Goal: Task Accomplishment & Management: Complete application form

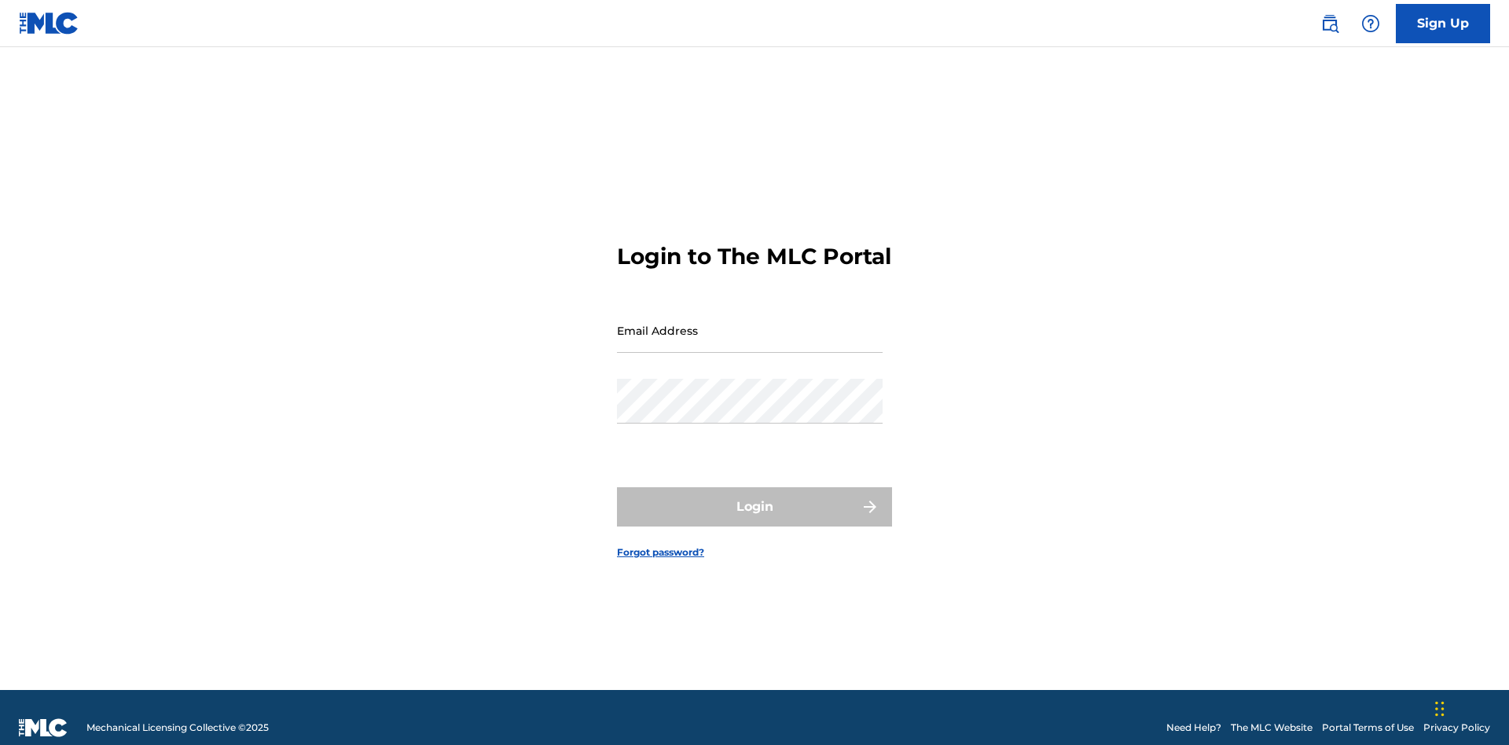
scroll to position [20, 0]
click at [750, 323] on input "Email Address" at bounding box center [750, 330] width 266 height 45
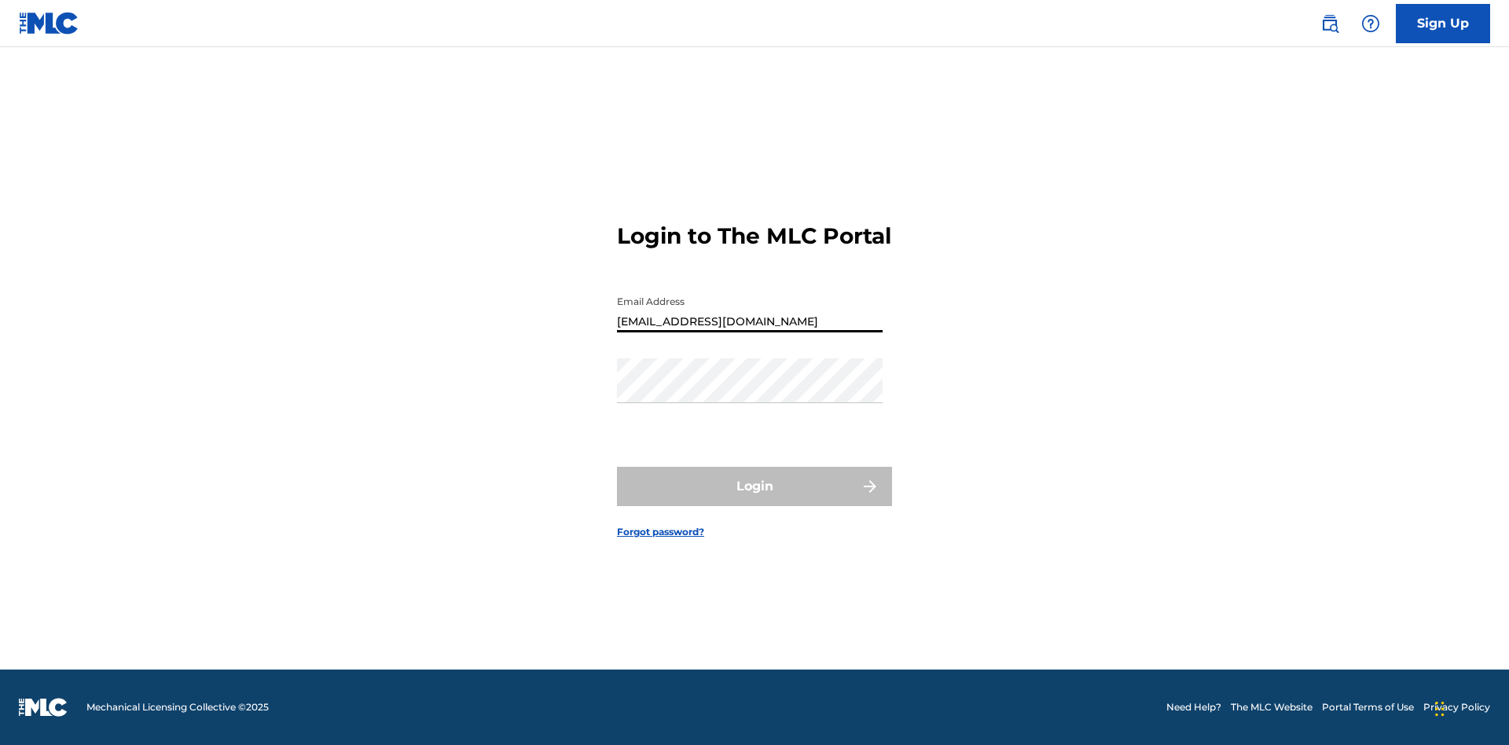
type input "[EMAIL_ADDRESS][DOMAIN_NAME]"
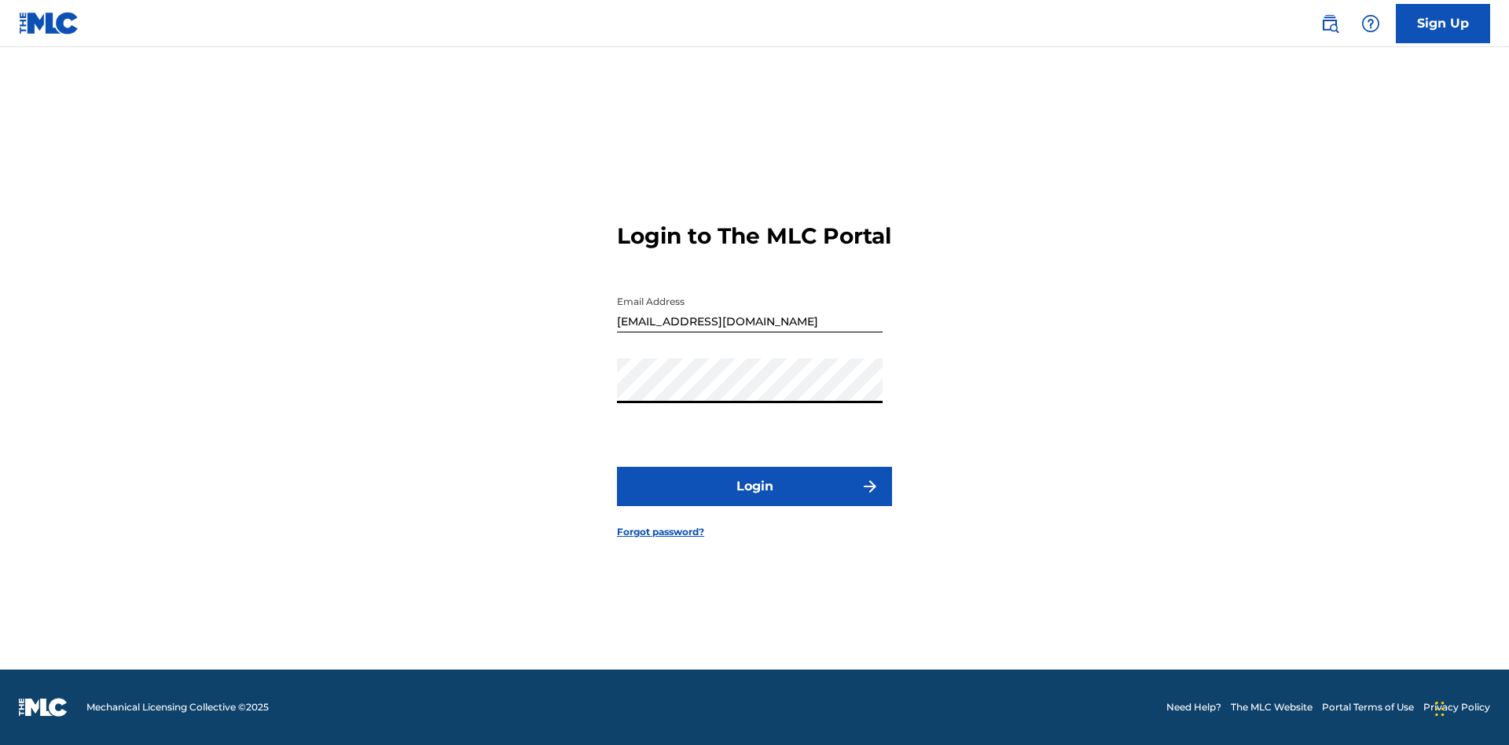
click at [754, 500] on button "Login" at bounding box center [754, 486] width 275 height 39
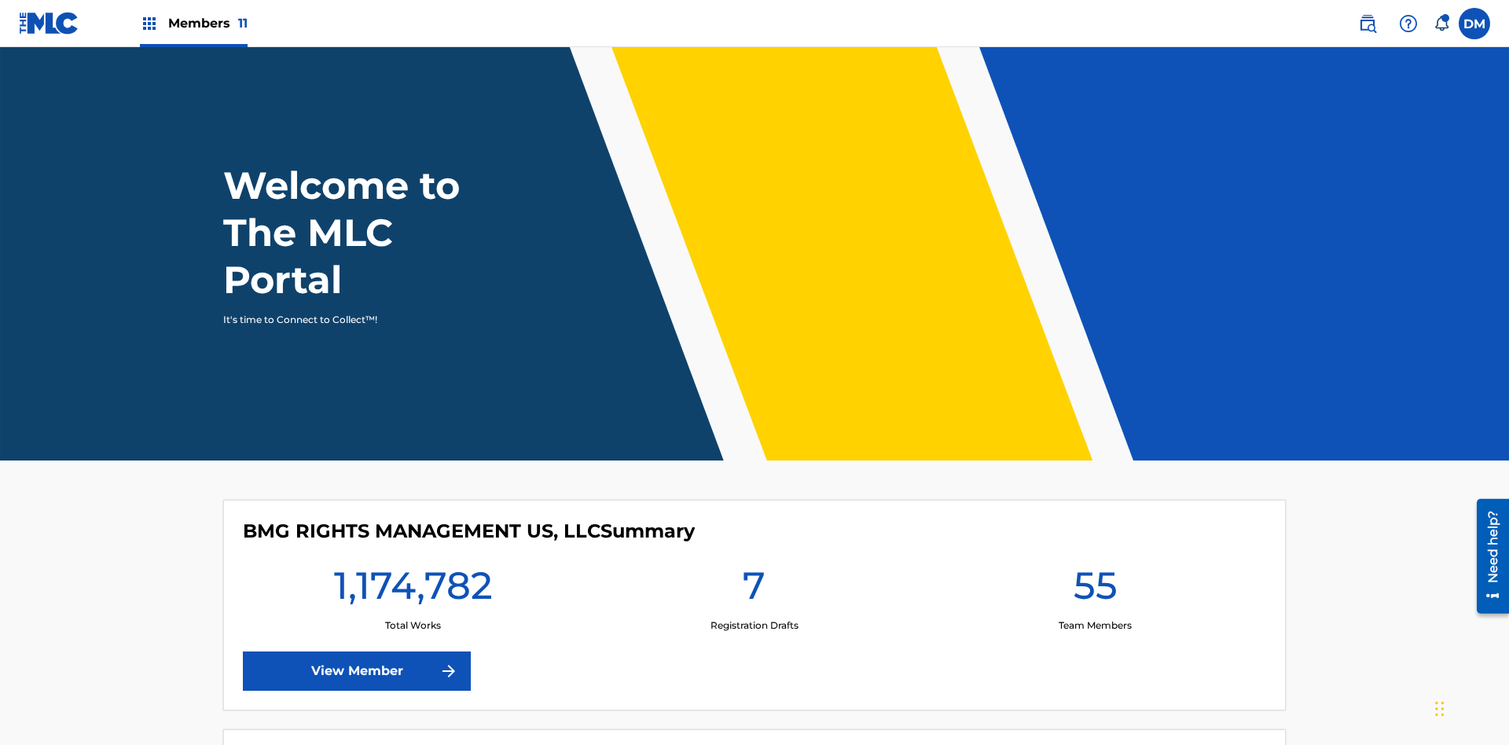
scroll to position [68, 0]
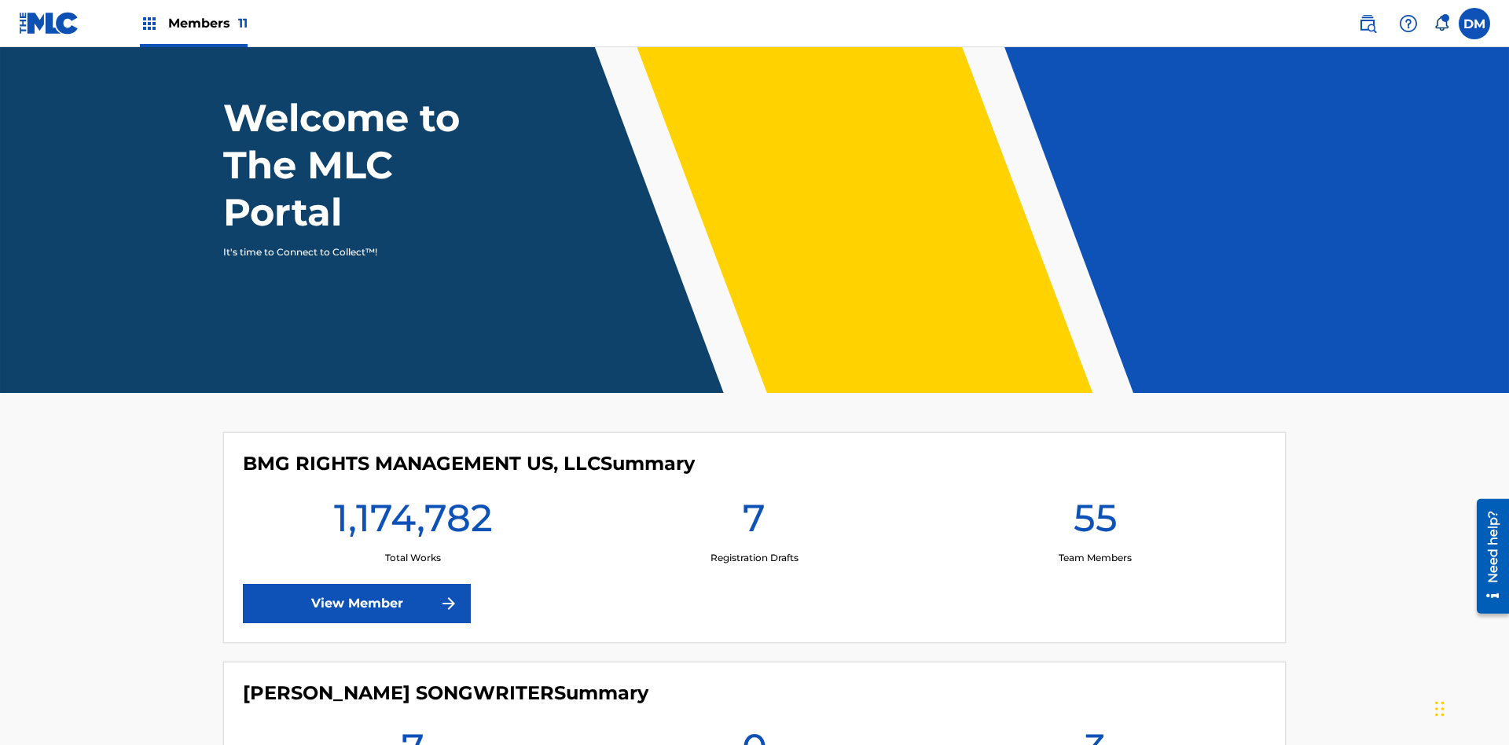
click at [193, 23] on span "Members 11" at bounding box center [207, 23] width 79 height 18
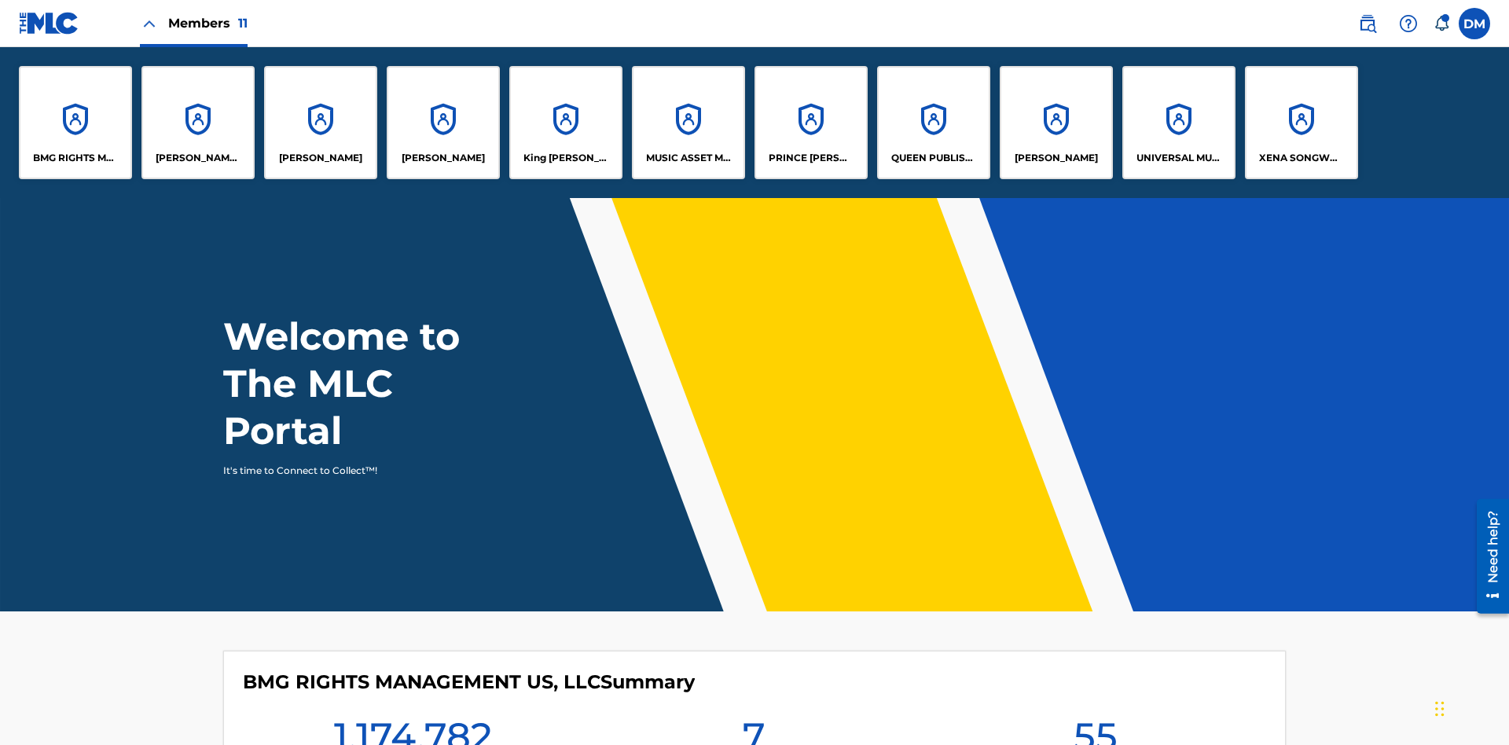
scroll to position [57, 0]
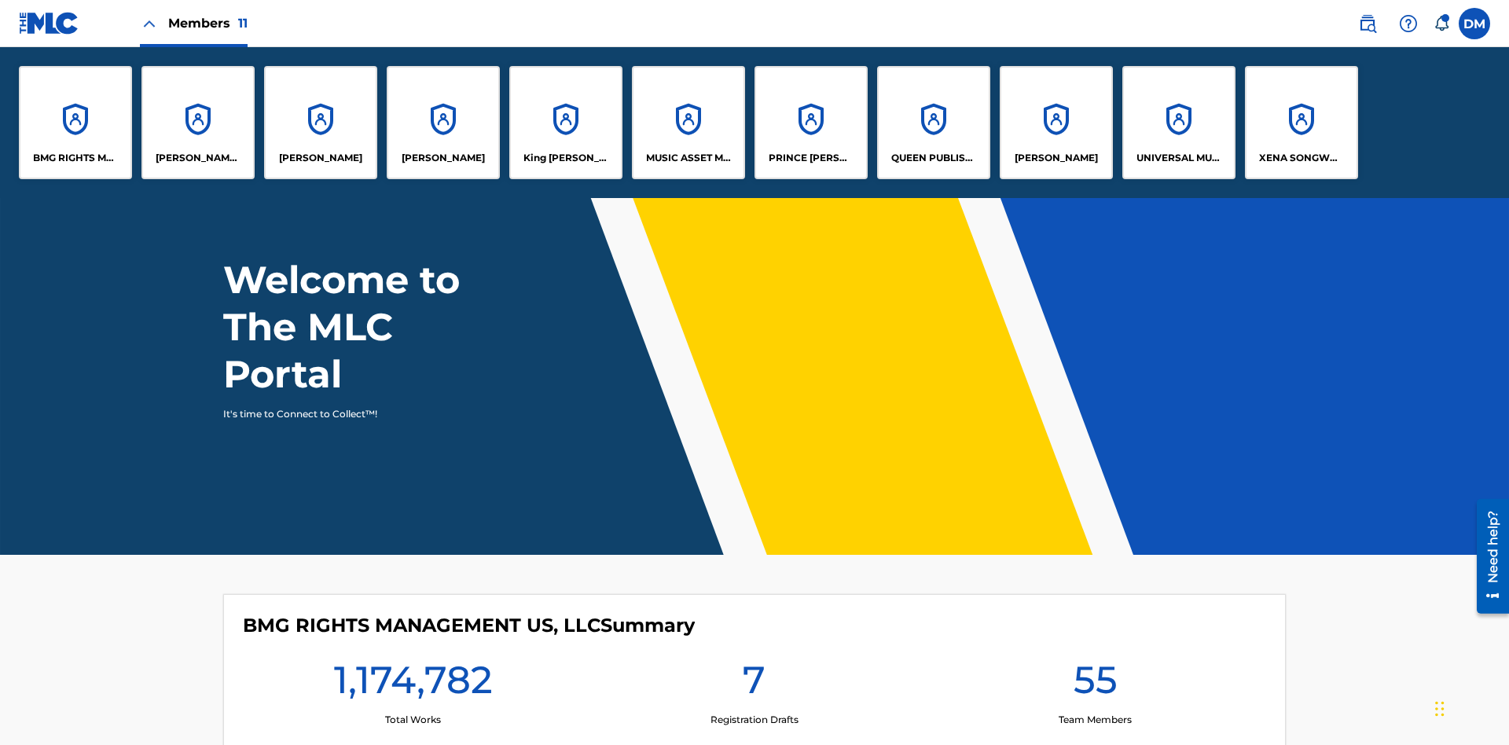
click at [565, 158] on p "King [PERSON_NAME]" at bounding box center [566, 158] width 86 height 14
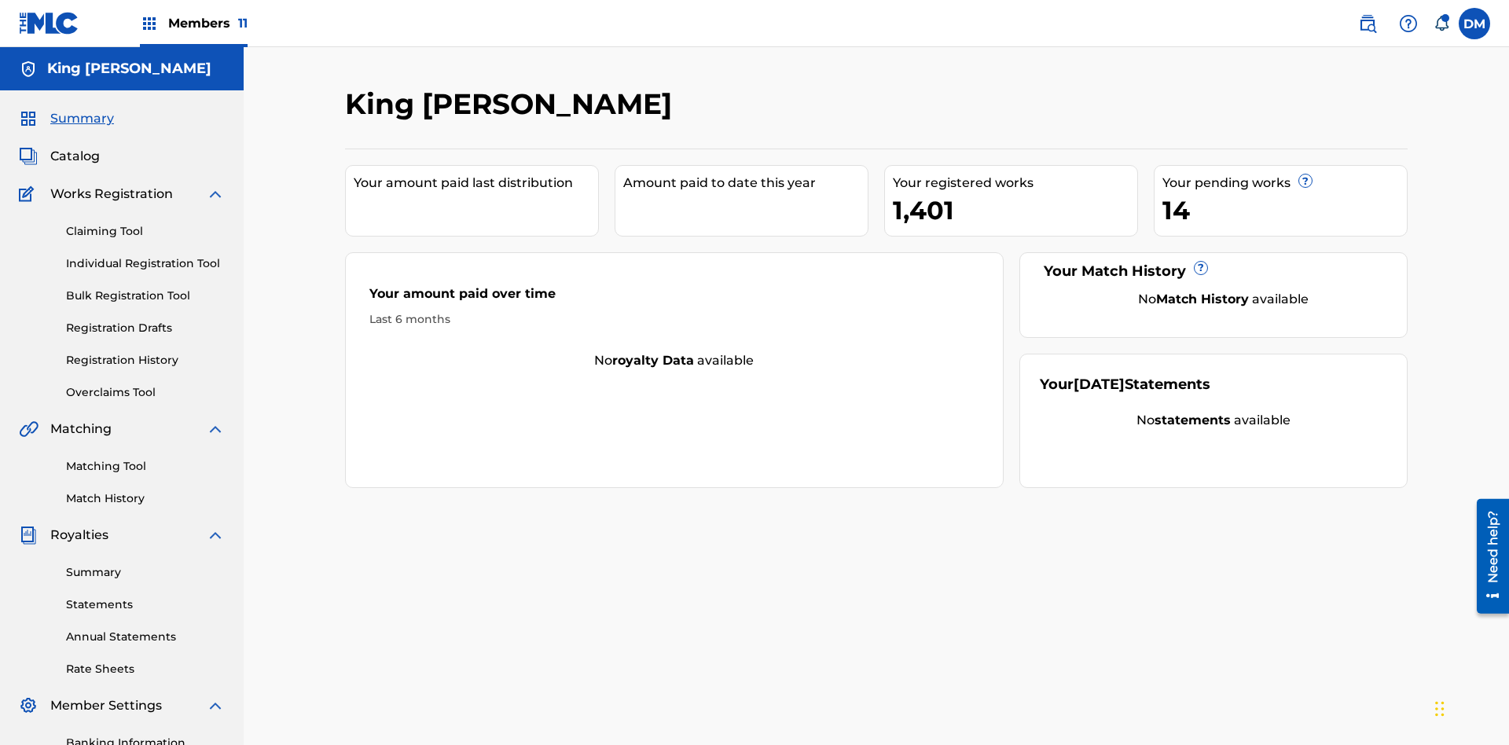
click at [145, 223] on link "Claiming Tool" at bounding box center [145, 231] width 159 height 16
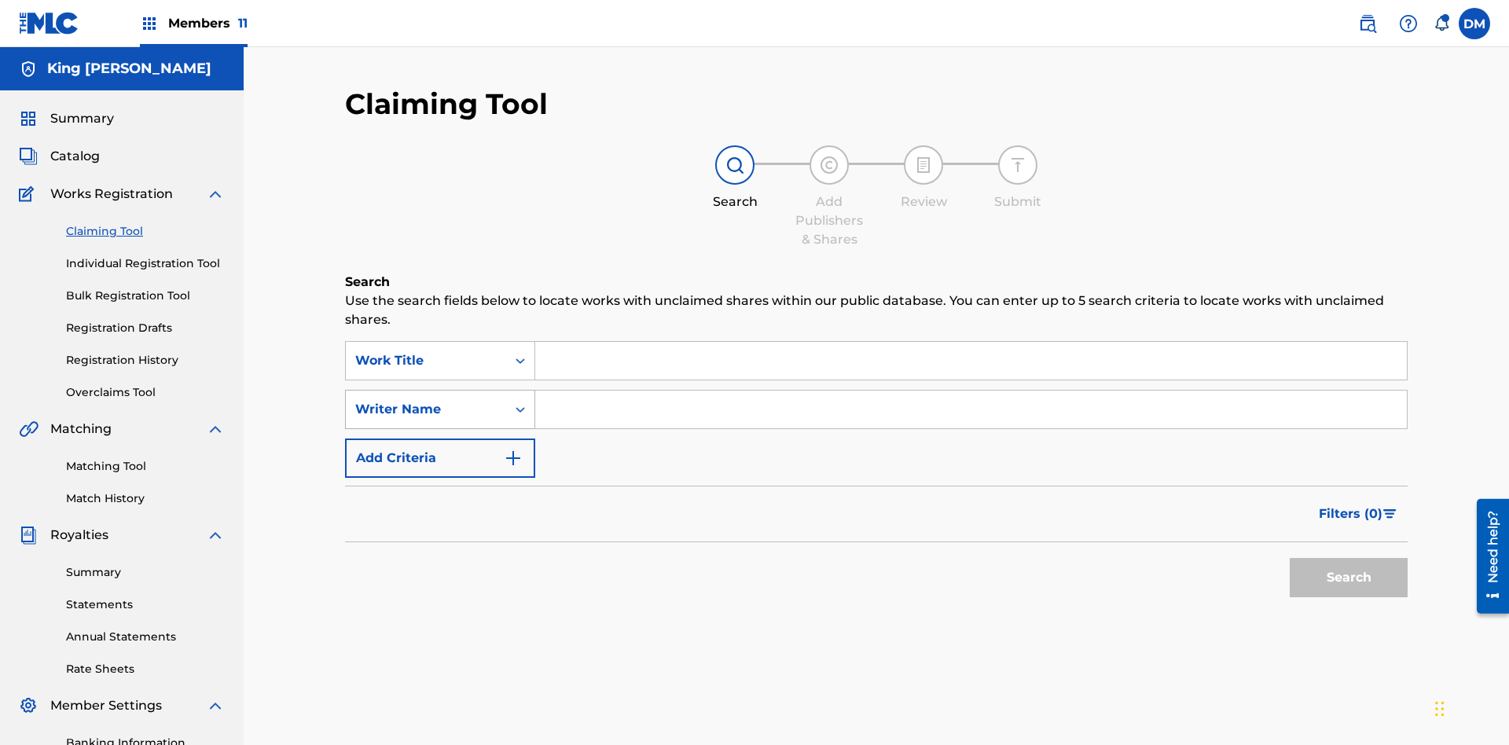
click at [426, 400] on div "Writer Name" at bounding box center [425, 409] width 141 height 19
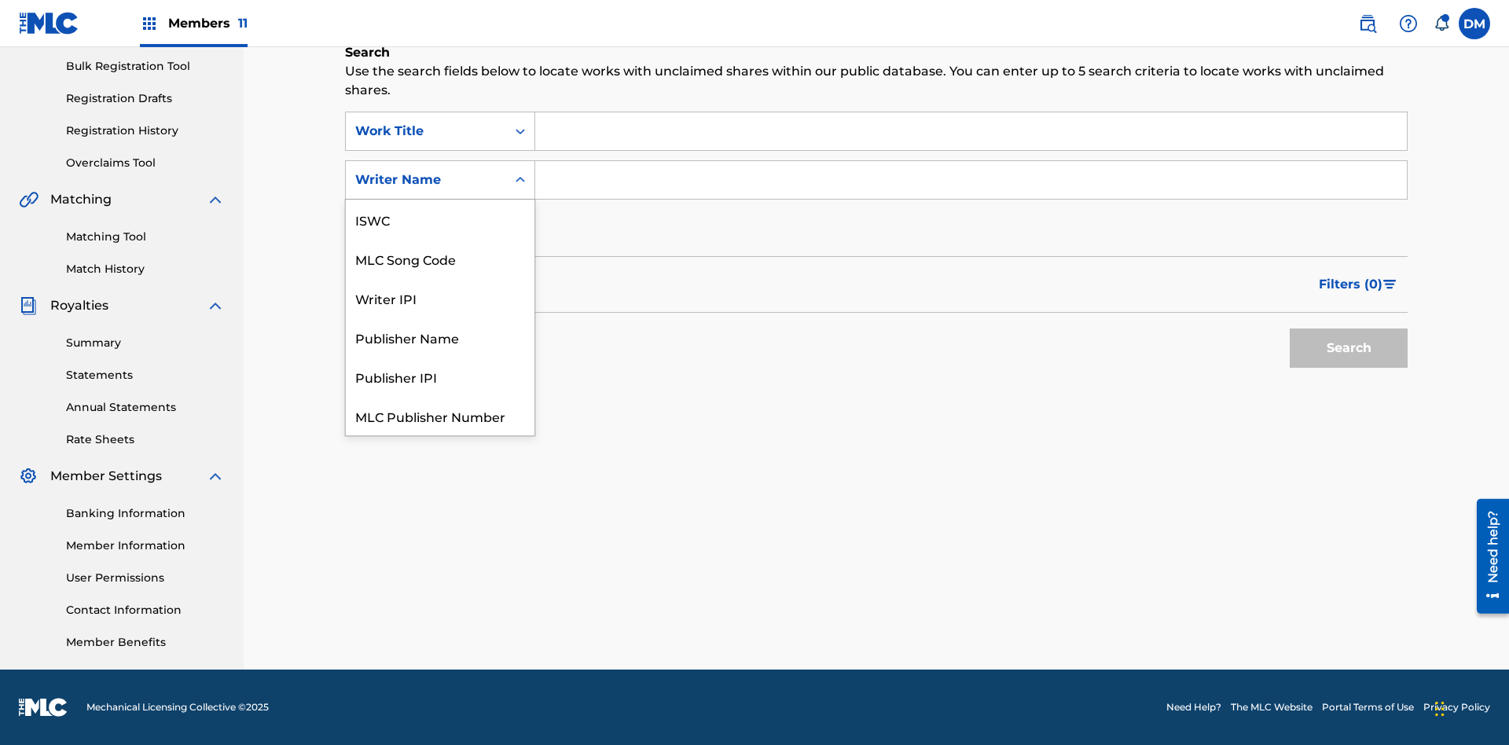
scroll to position [39, 0]
click at [440, 219] on div "MLC Song Code" at bounding box center [440, 219] width 189 height 39
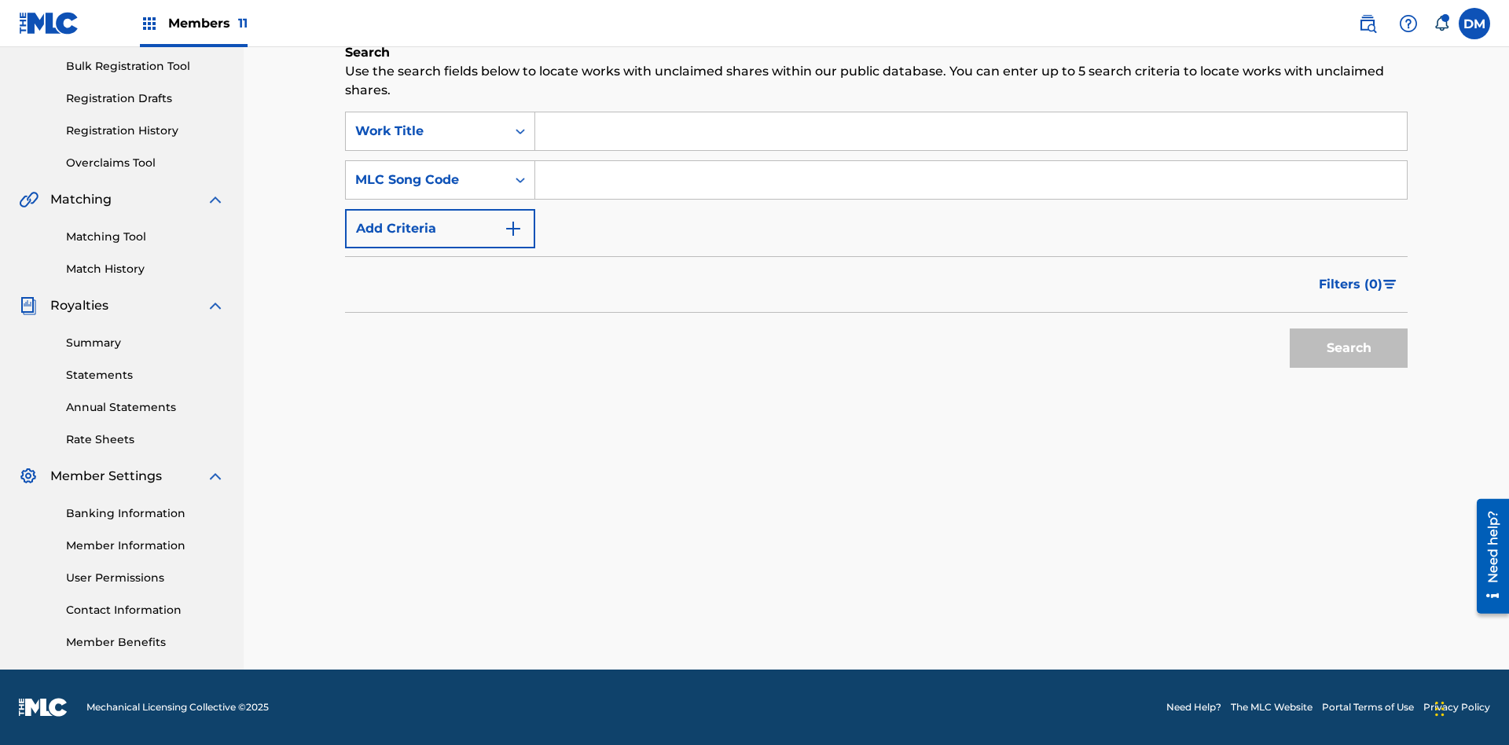
click at [970, 131] on input "Search Form" at bounding box center [970, 131] width 871 height 38
type input "NON-OWNED WORK TO CLAIM"
click at [970, 180] on input "Search Form" at bounding box center [970, 180] width 871 height 38
type input "RB0ZQR"
click at [1348, 348] on button "Search" at bounding box center [1348, 347] width 118 height 39
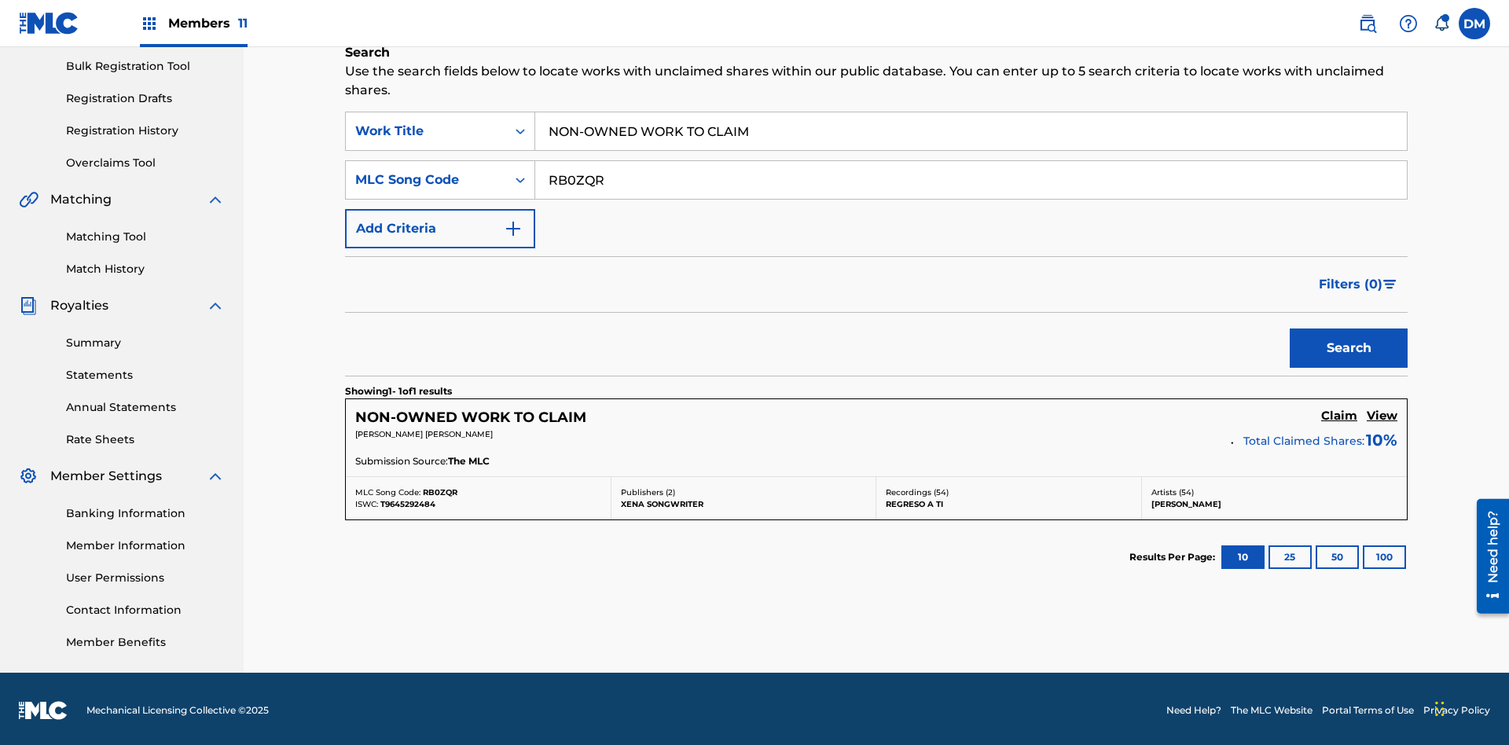
click at [1339, 412] on h5 "Claim" at bounding box center [1339, 416] width 36 height 15
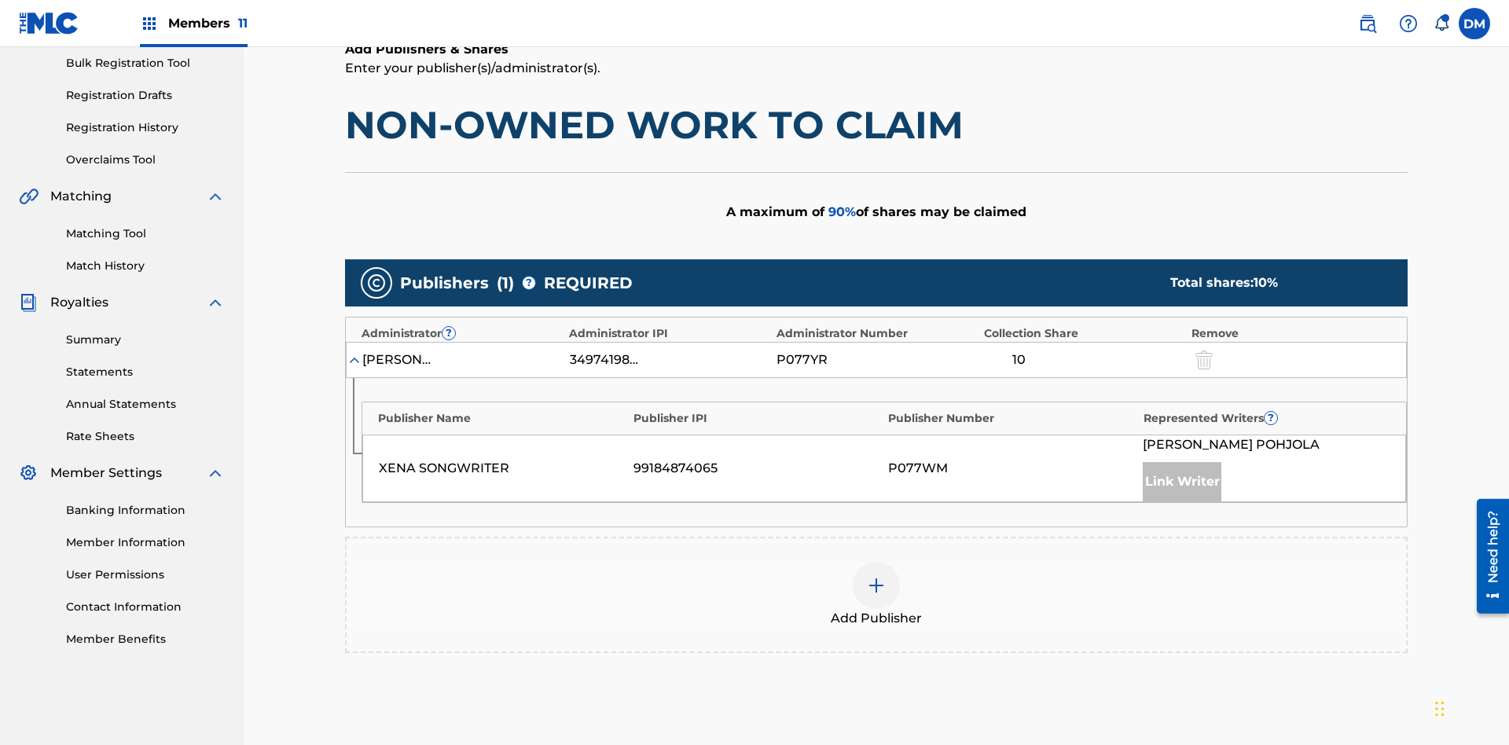
scroll to position [394, 0]
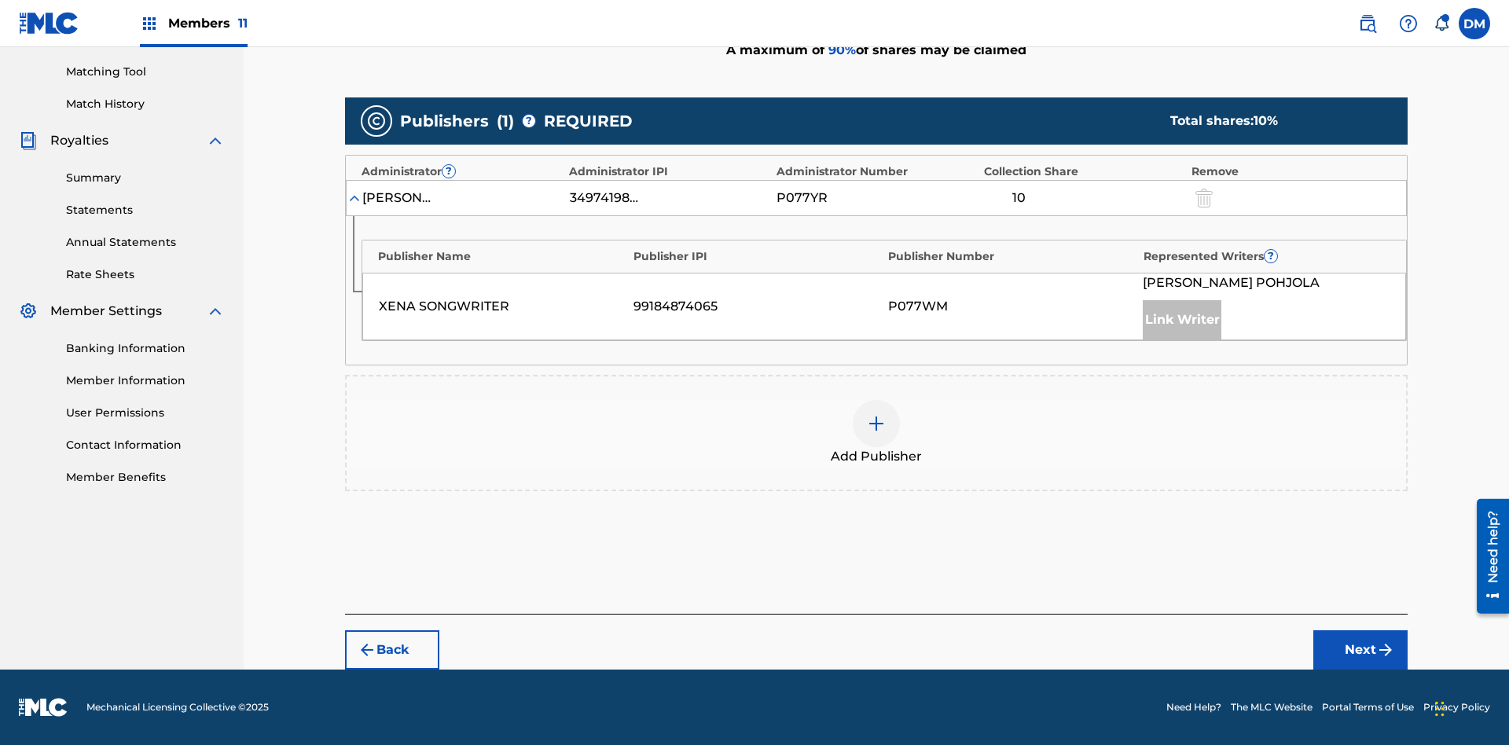
click at [1360, 650] on button "Next" at bounding box center [1360, 649] width 94 height 39
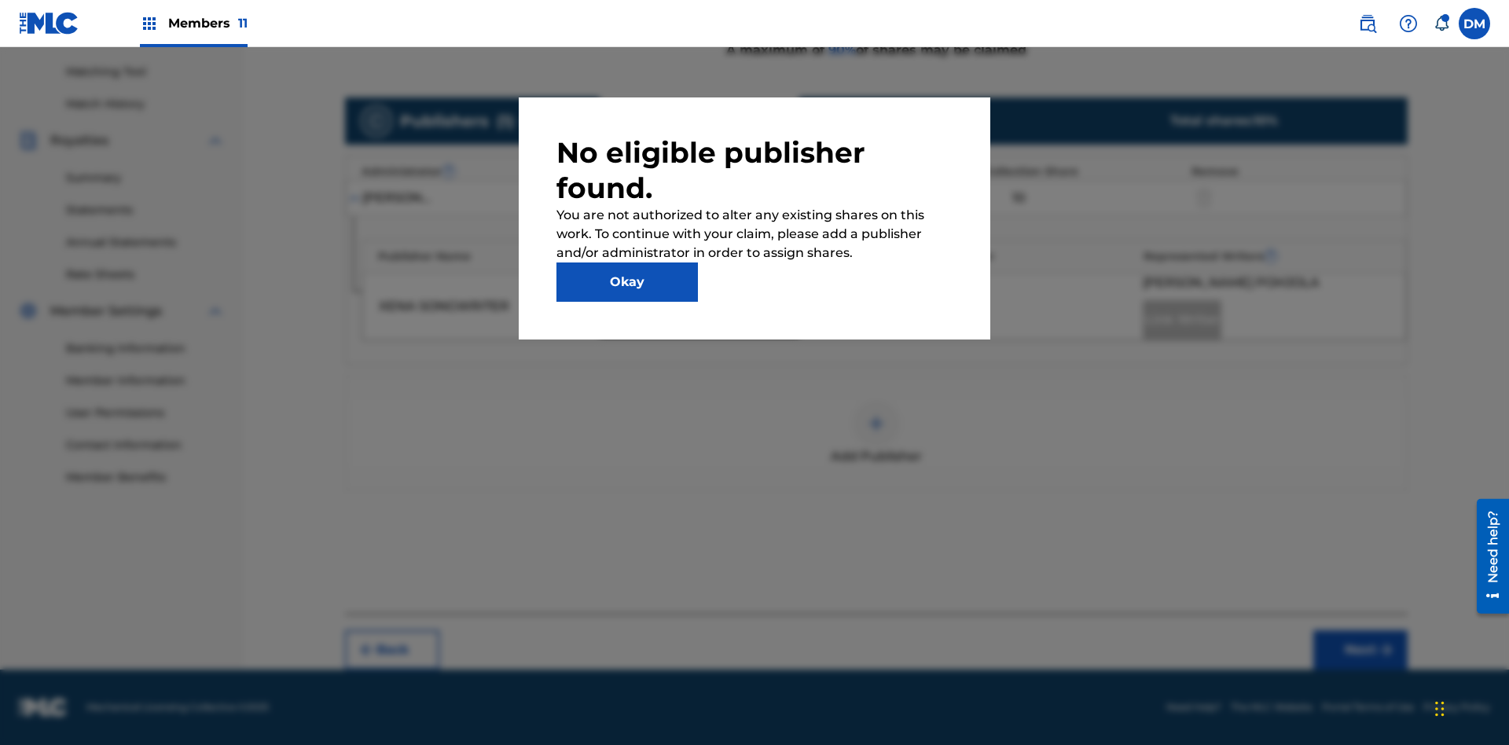
click at [627, 282] on button "Okay" at bounding box center [626, 281] width 141 height 39
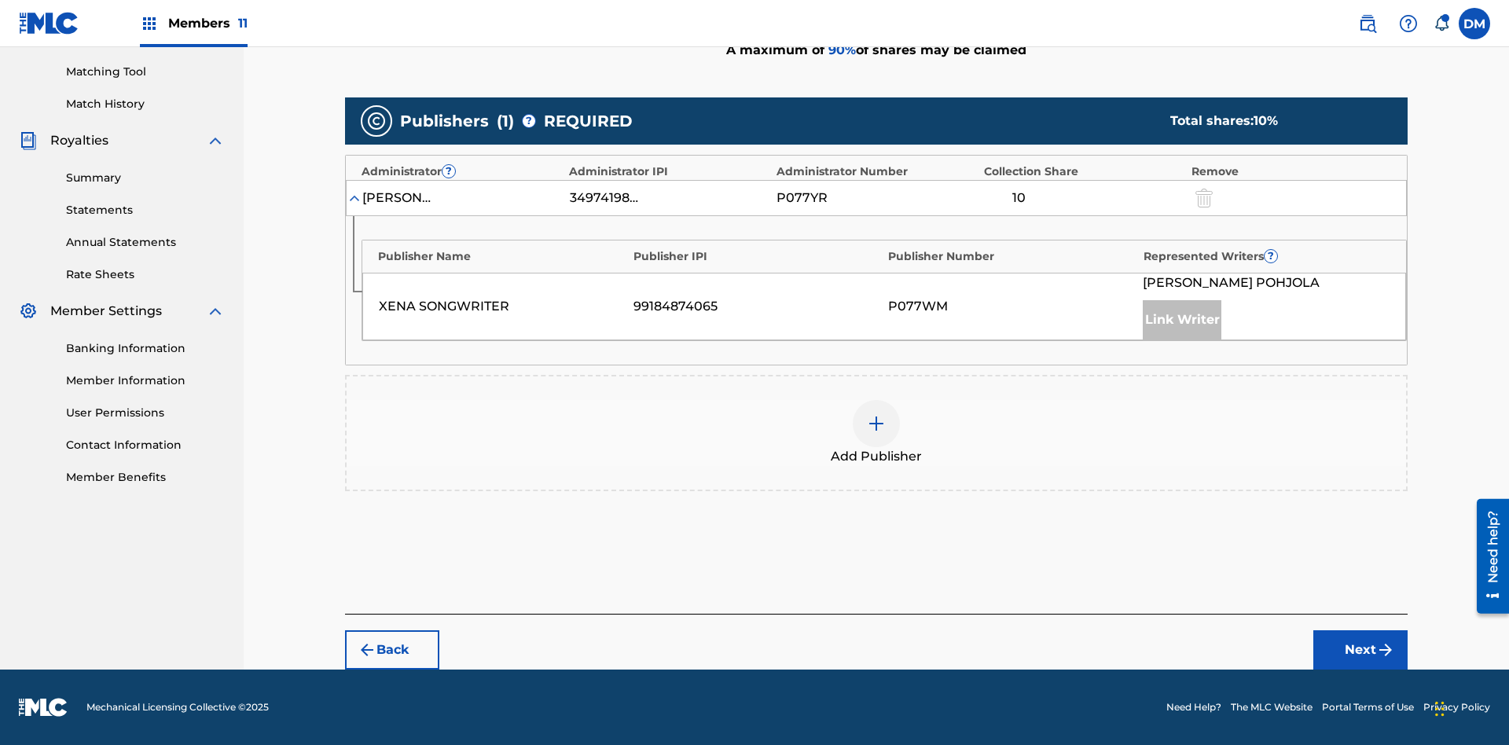
click at [876, 423] on img at bounding box center [876, 423] width 19 height 19
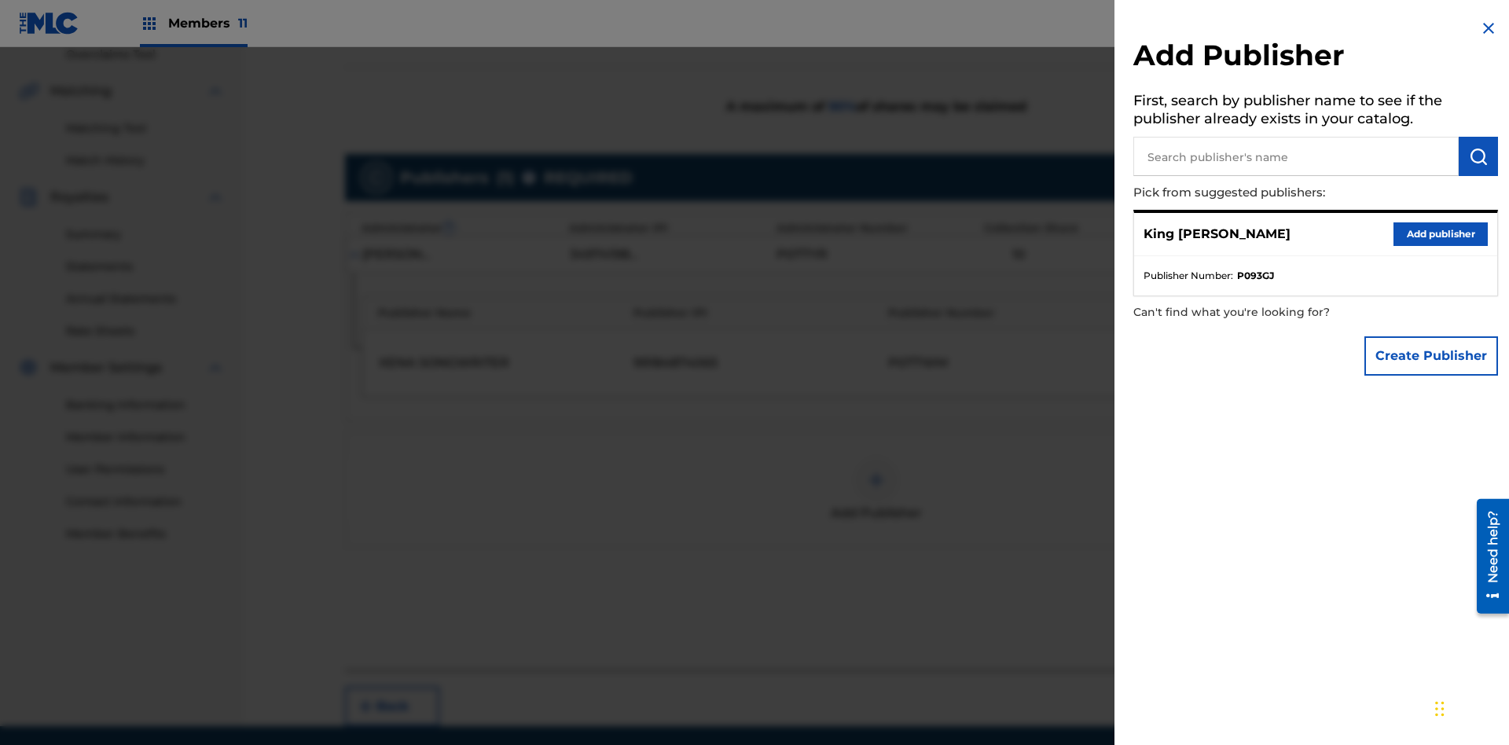
click at [1296, 156] on input "text" at bounding box center [1295, 156] width 325 height 39
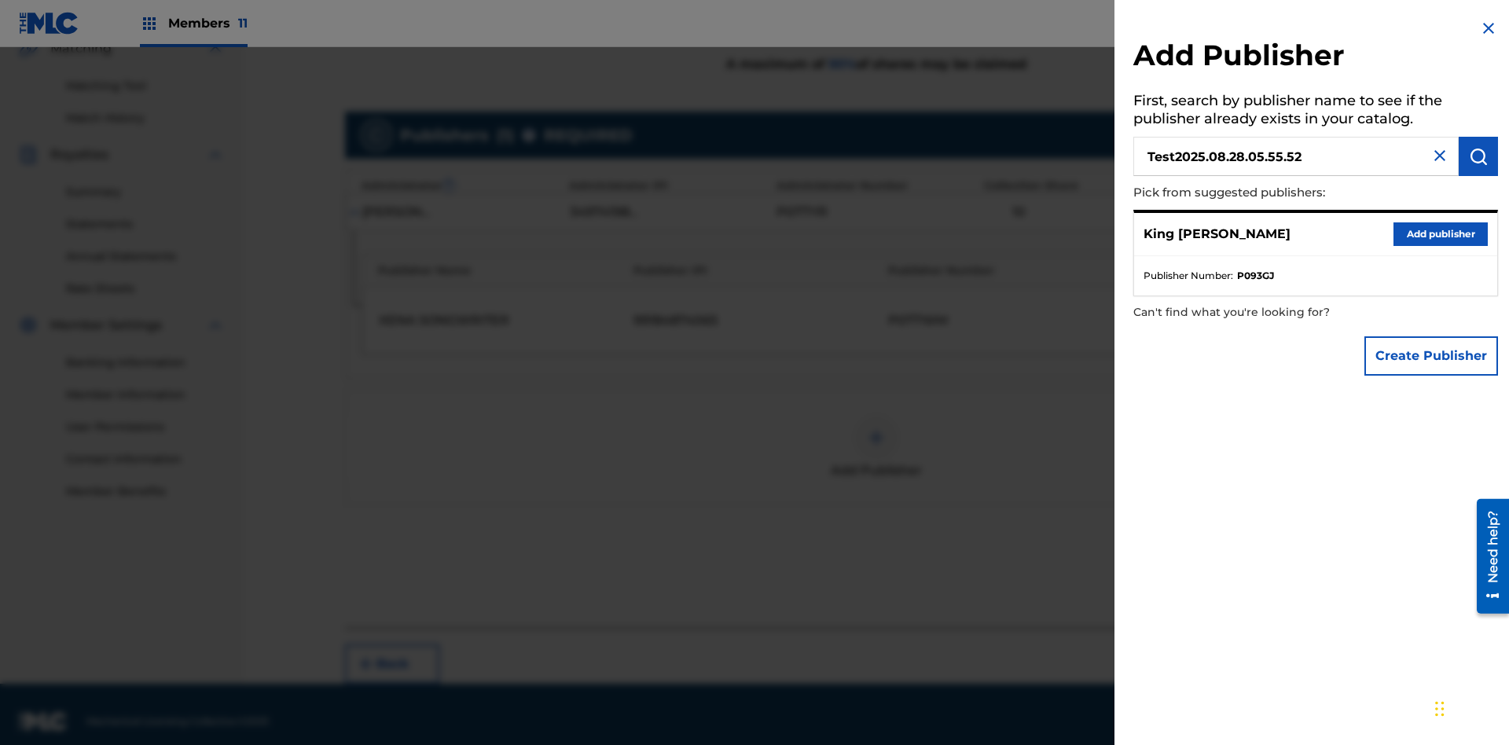
type input "Test2025.08.28.05.55.52"
click at [1478, 156] on img "submit" at bounding box center [1477, 156] width 19 height 19
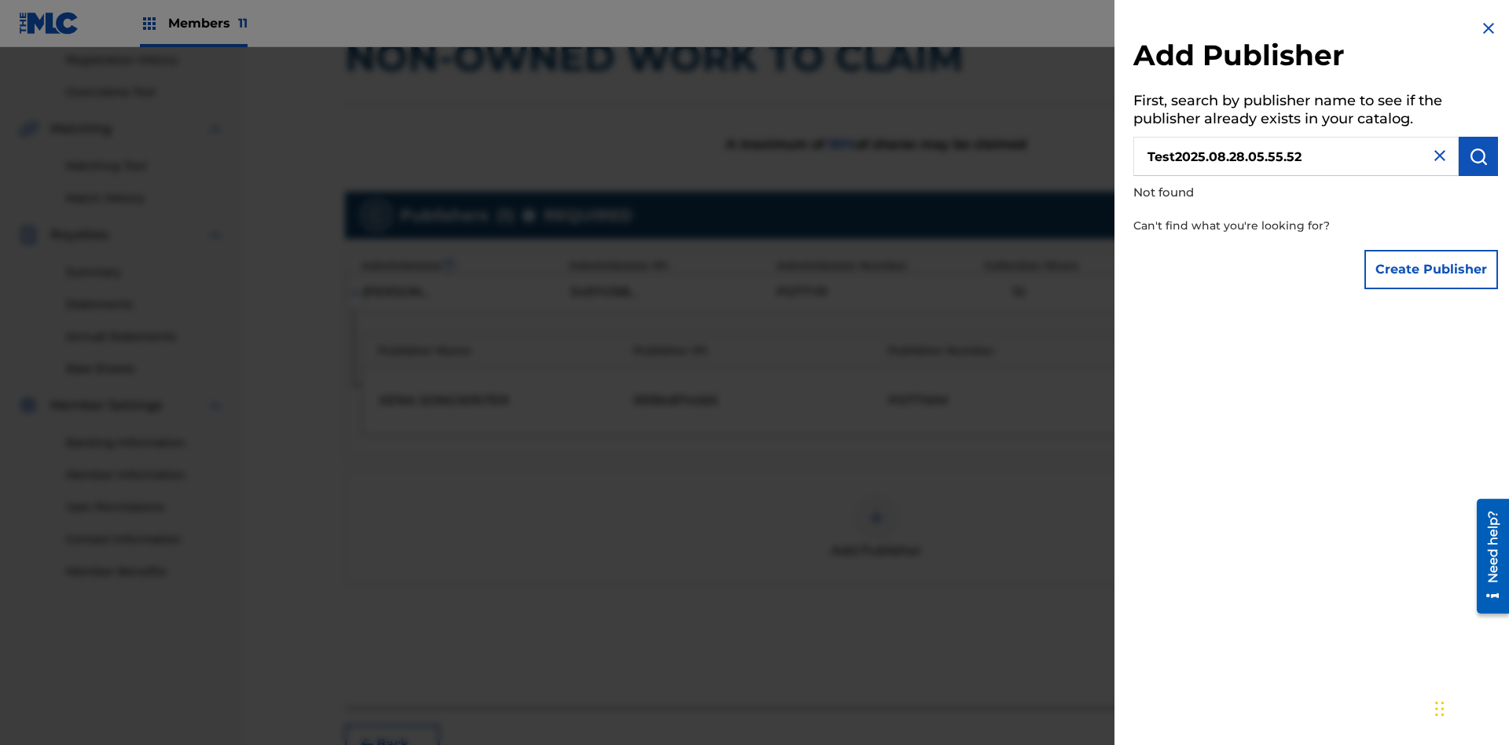
click at [1432, 269] on button "Create Publisher" at bounding box center [1431, 269] width 134 height 39
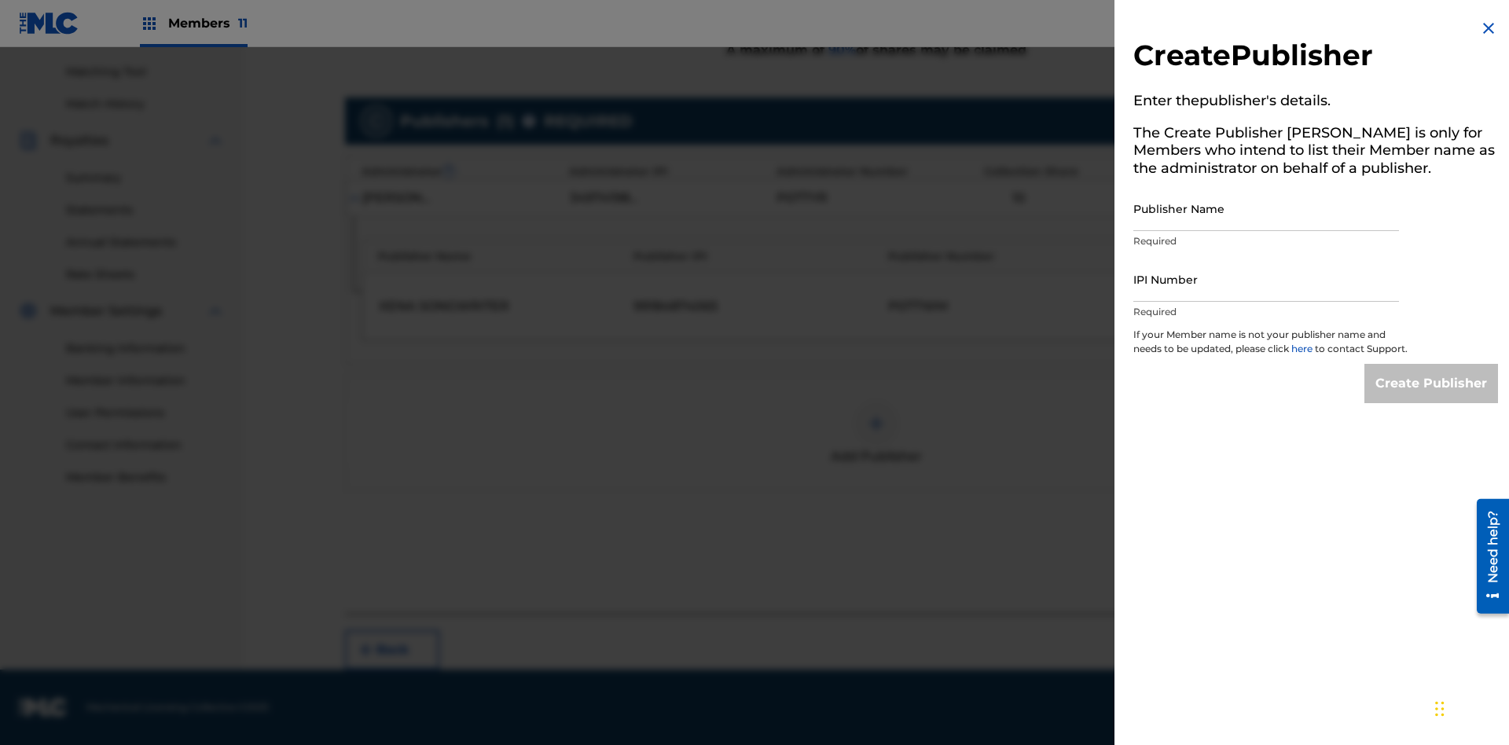
click at [1266, 208] on input "Publisher Name" at bounding box center [1266, 208] width 266 height 45
type input "Test2025.08.28.05.55.57"
click at [1266, 279] on input "IPI Number" at bounding box center [1266, 279] width 266 height 45
type input "00595839777"
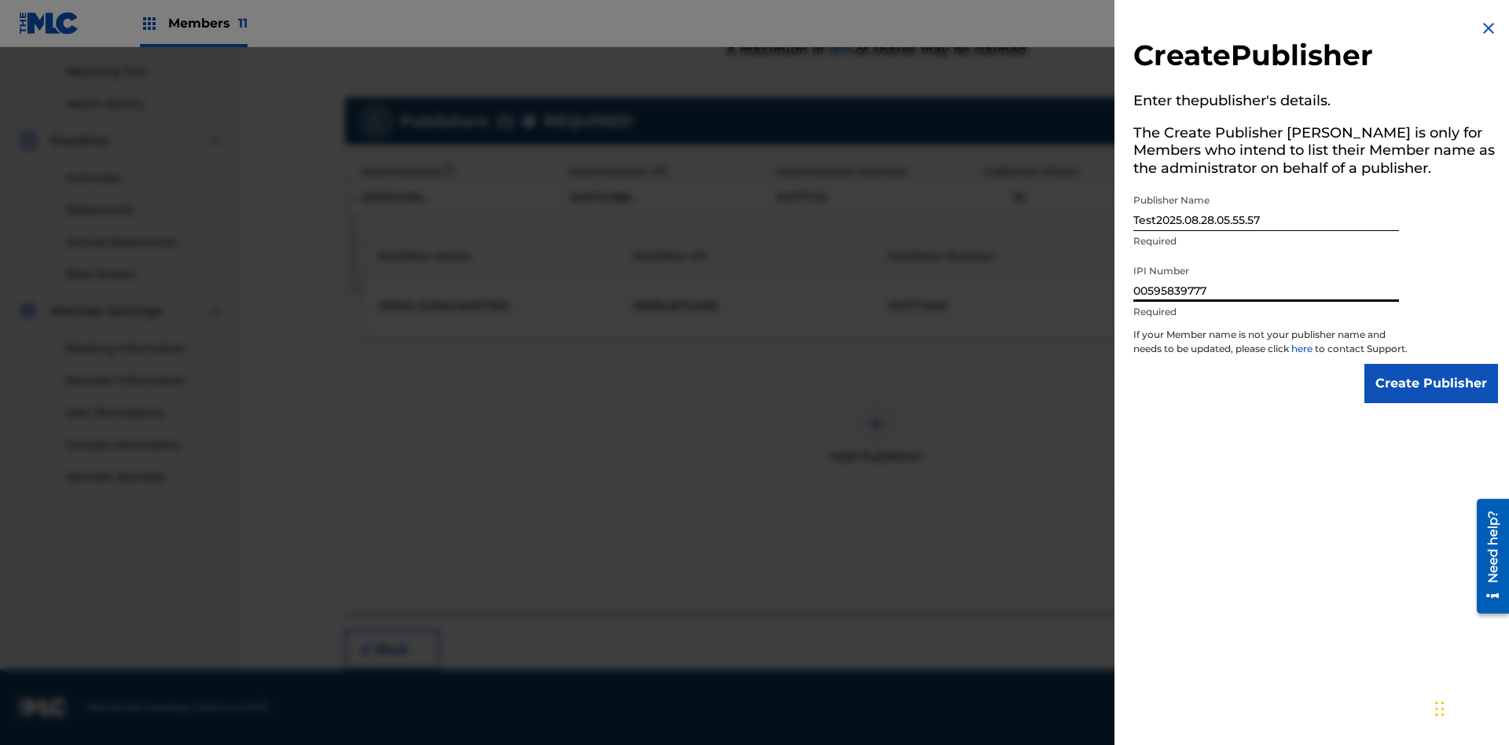
click at [1432, 398] on input "Create Publisher" at bounding box center [1431, 383] width 134 height 39
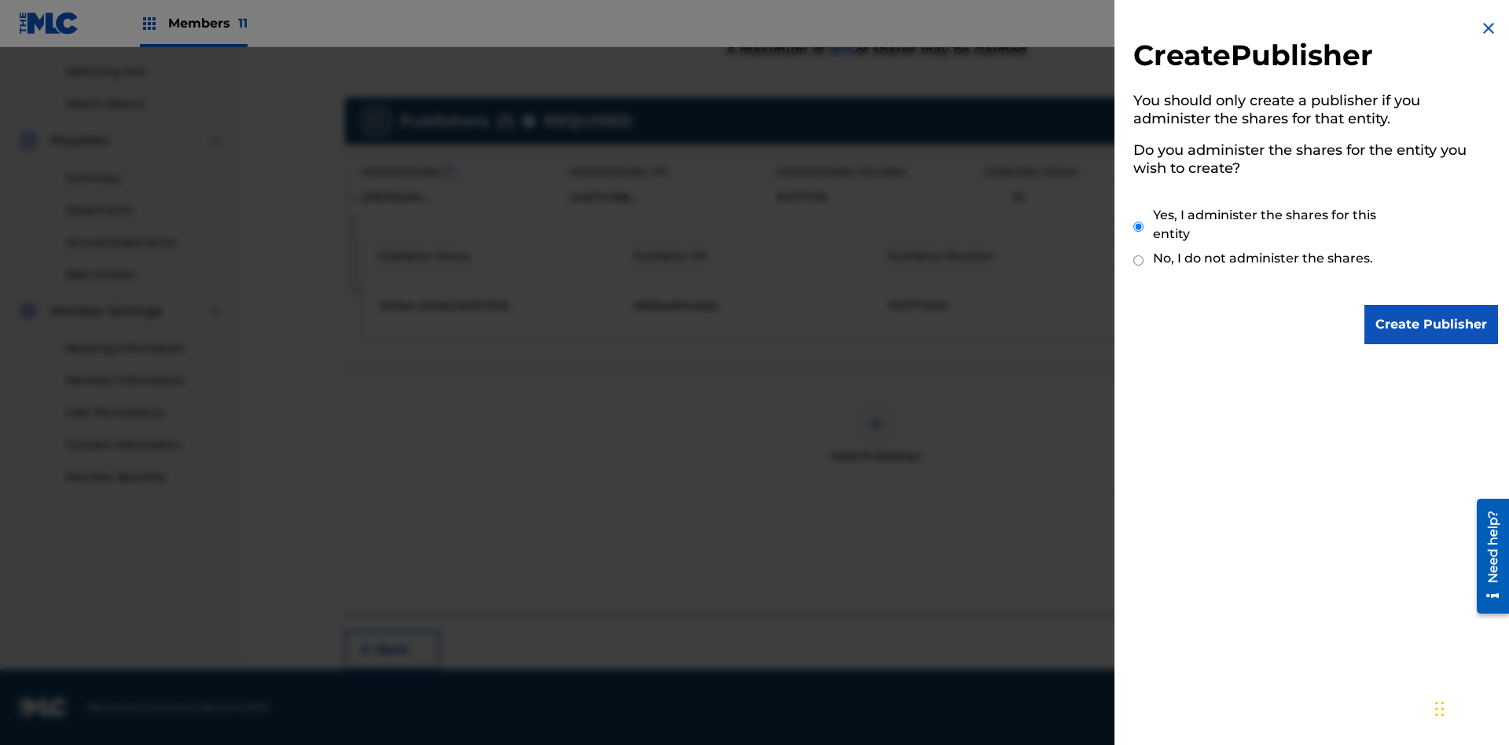
click at [1138, 226] on input "Yes, I administer the shares for this entity" at bounding box center [1138, 227] width 10 height 34
click at [1432, 324] on input "Create Publisher" at bounding box center [1431, 324] width 134 height 39
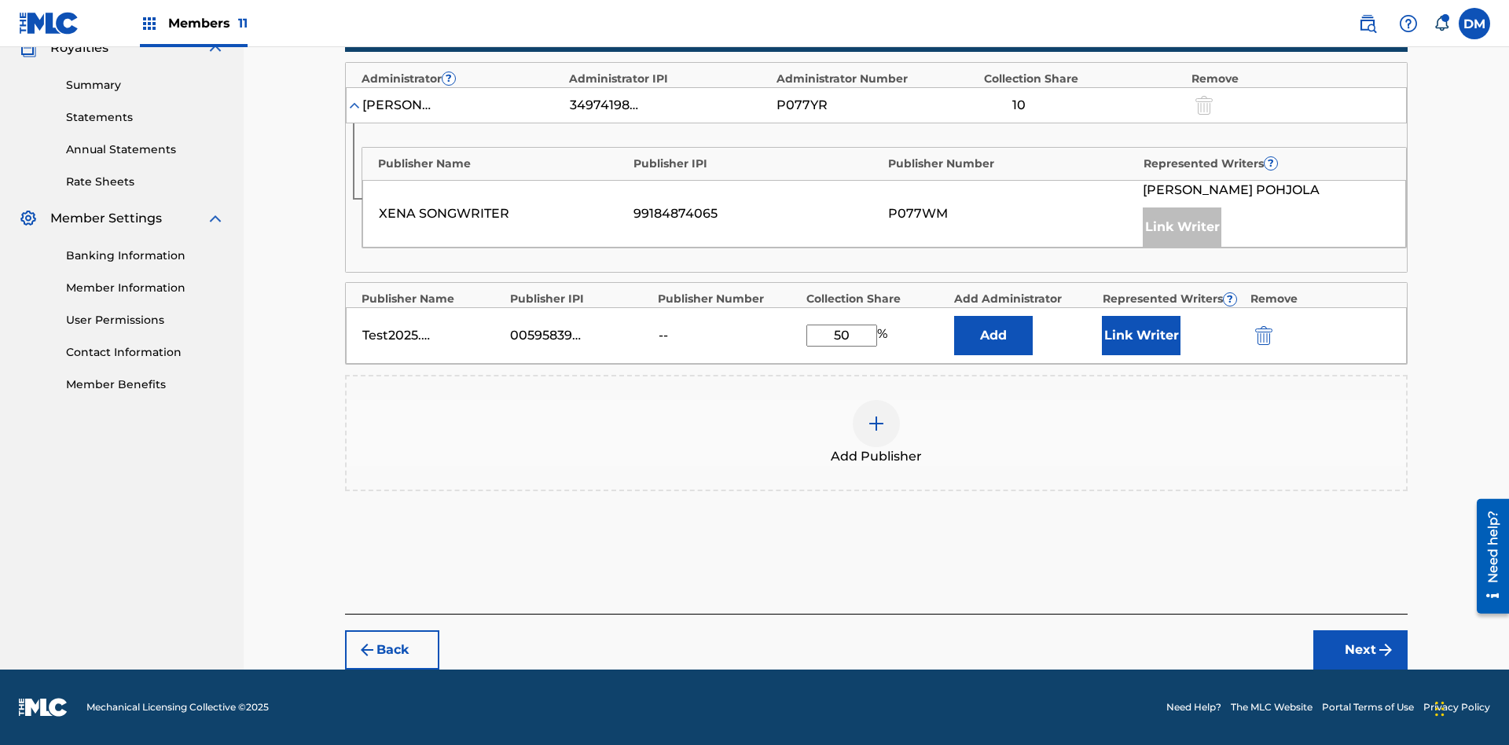
scroll to position [487, 0]
type input "50"
click at [1141, 335] on button "Link Writer" at bounding box center [1141, 335] width 79 height 39
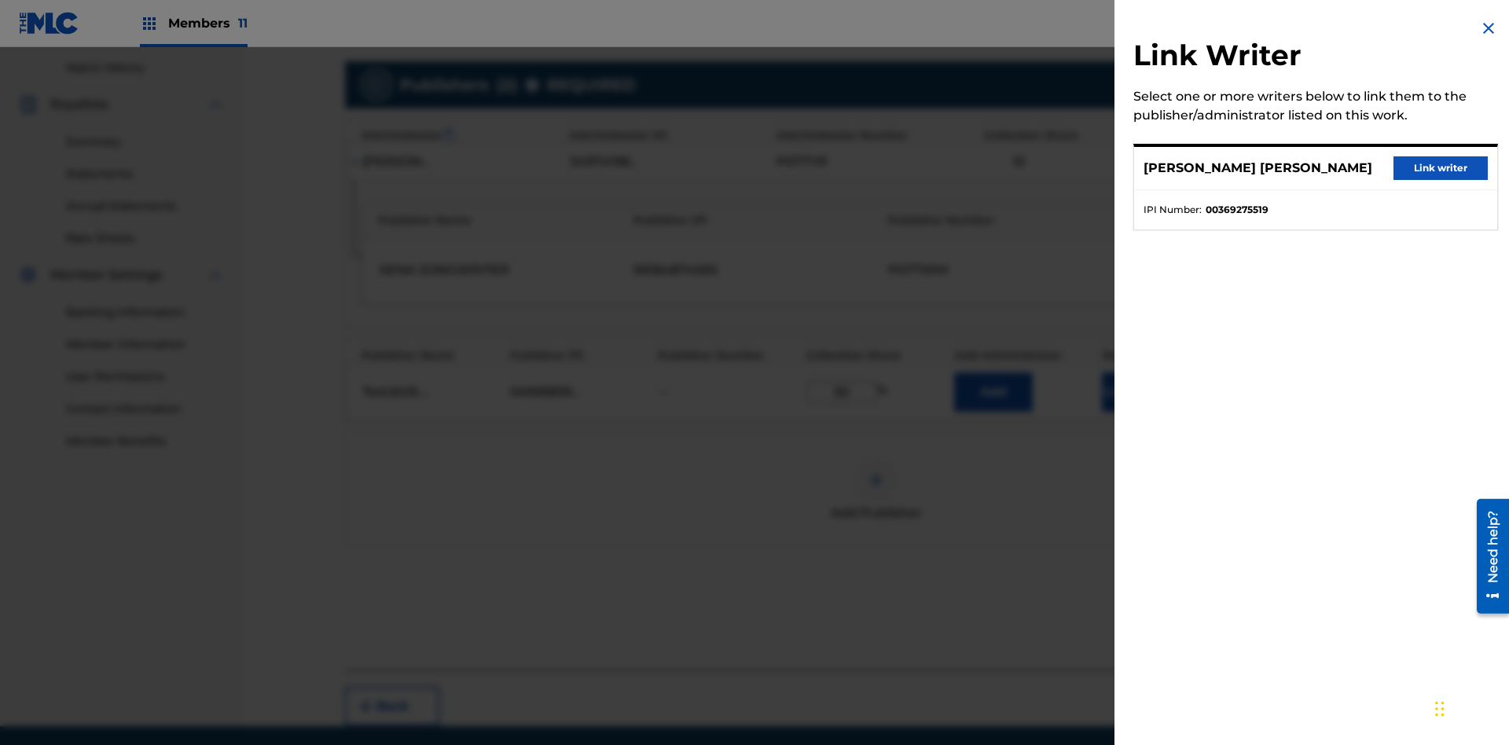
click at [1440, 168] on button "Link writer" at bounding box center [1440, 168] width 94 height 24
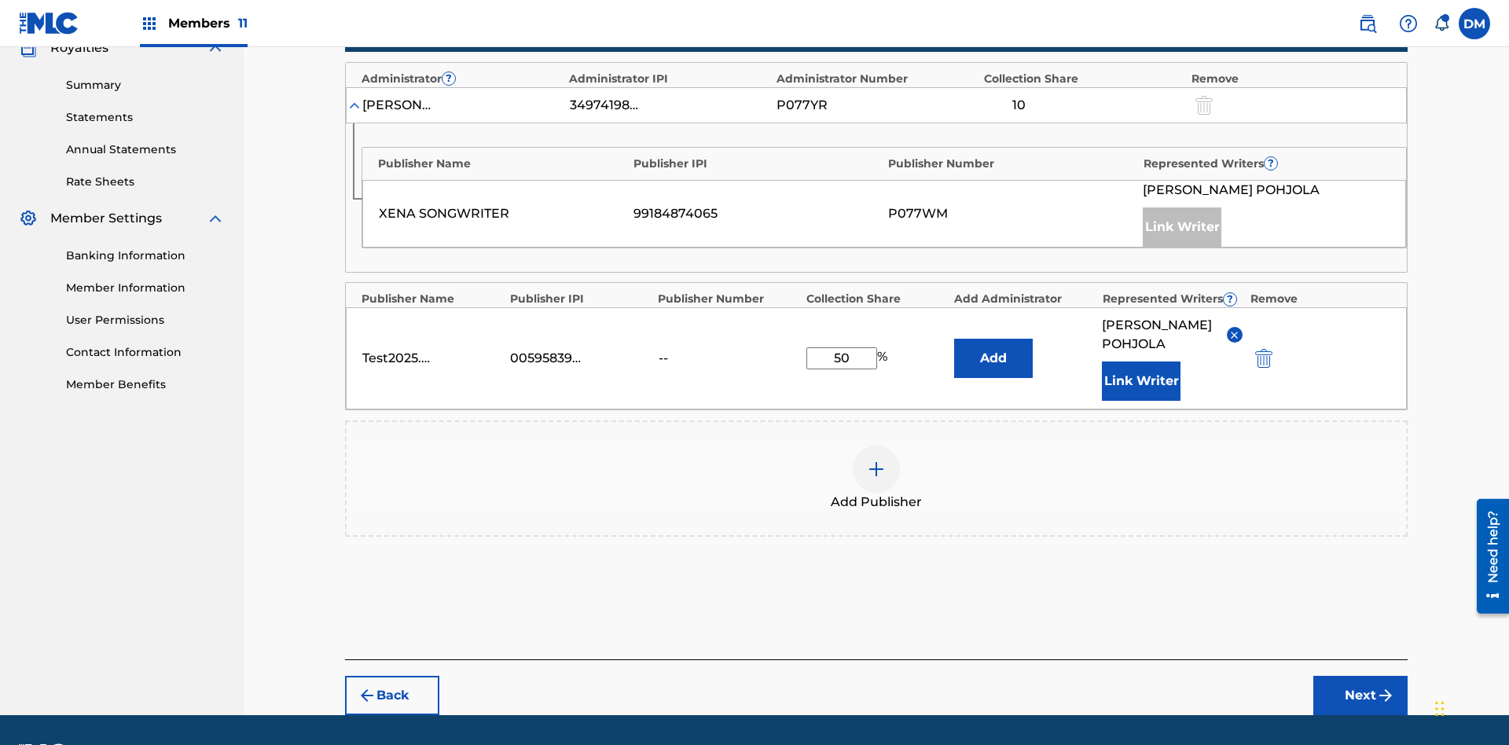
click at [1141, 361] on button "Link Writer" at bounding box center [1141, 380] width 79 height 39
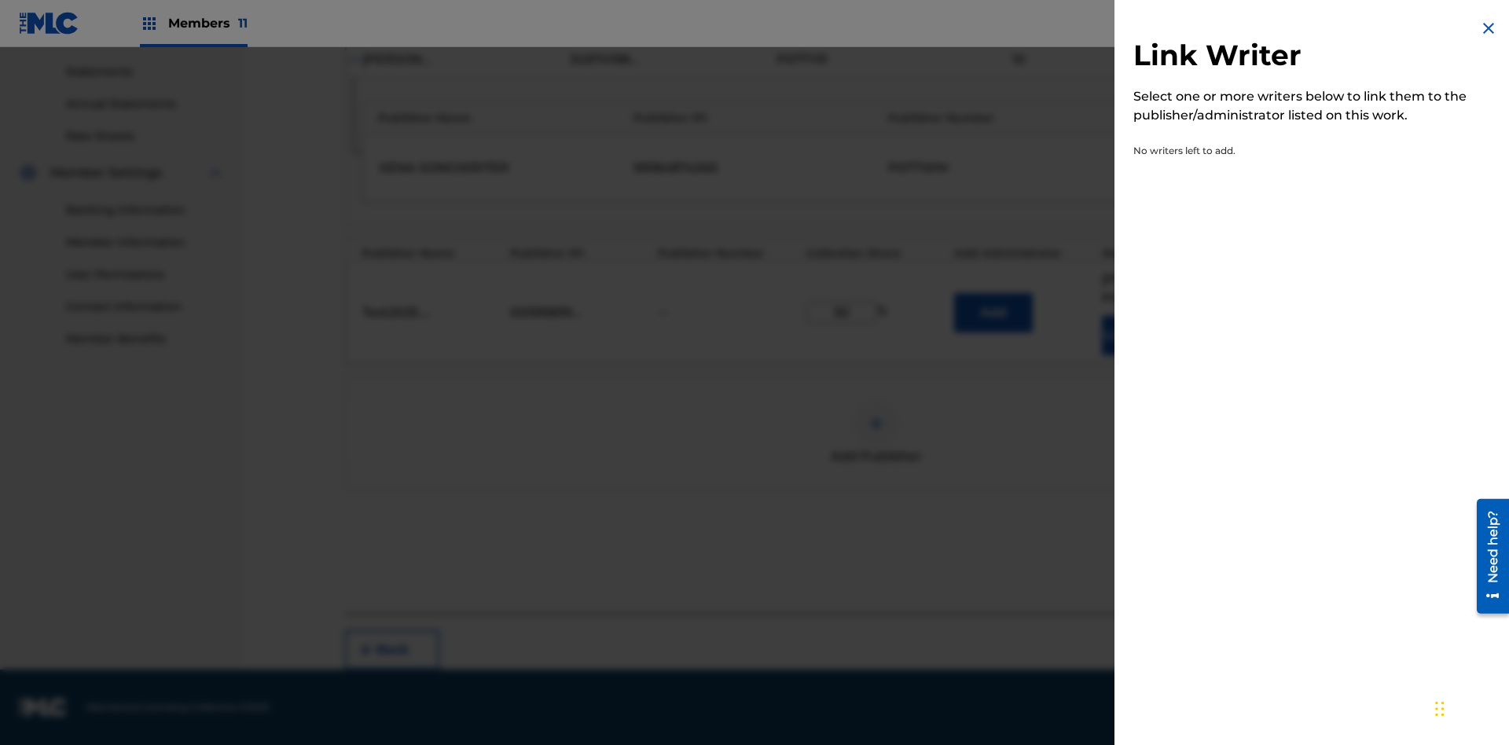
click at [1488, 28] on img at bounding box center [1488, 28] width 19 height 19
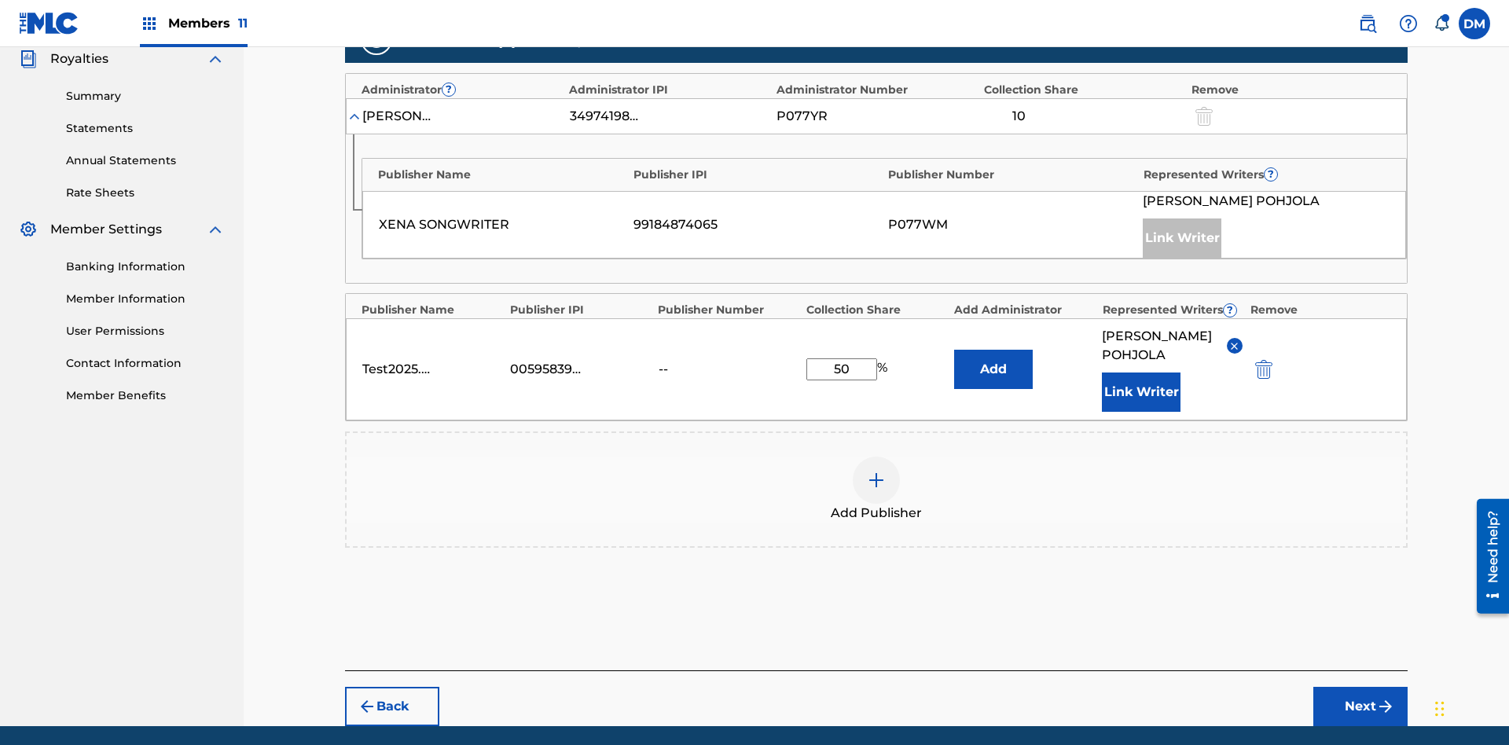
scroll to position [552, 0]
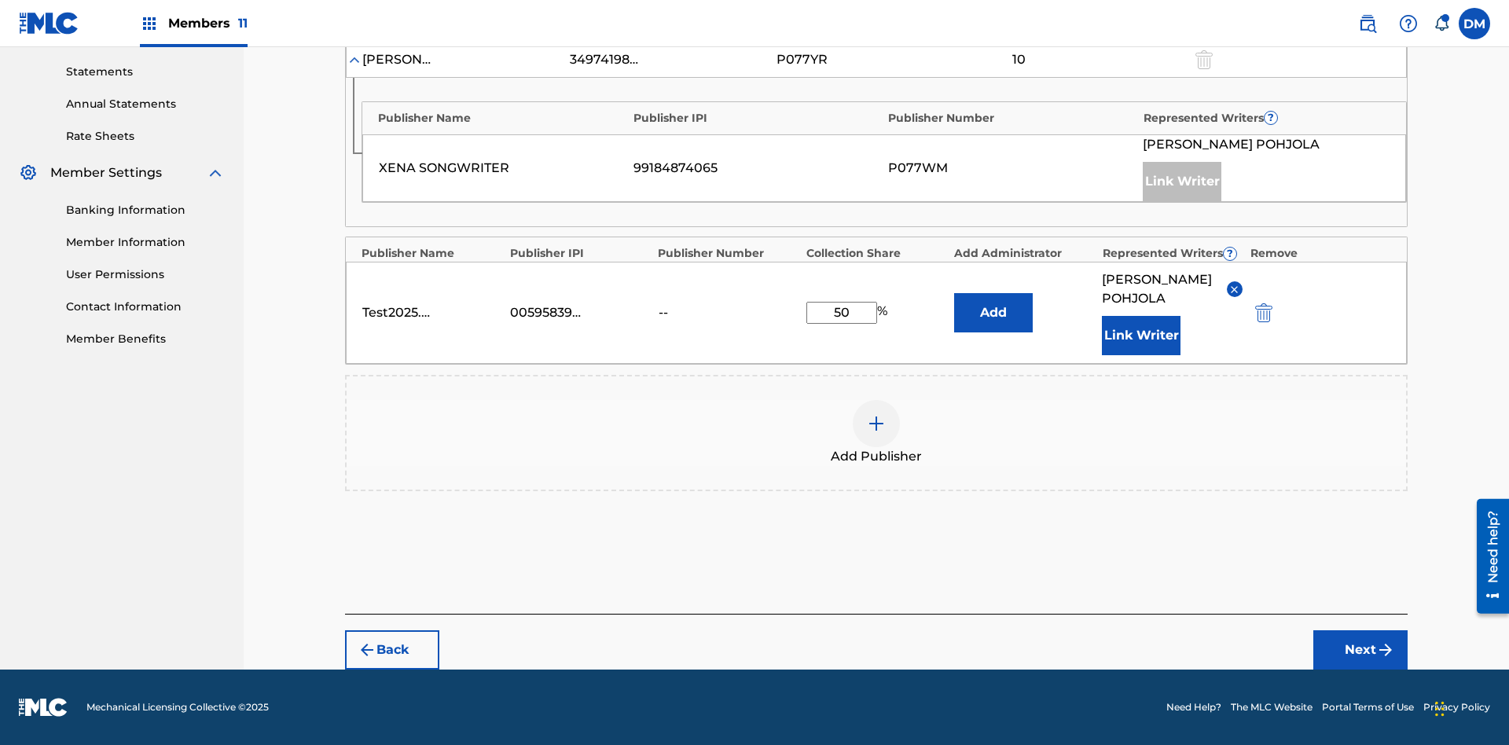
click at [993, 303] on button "Add" at bounding box center [993, 312] width 79 height 39
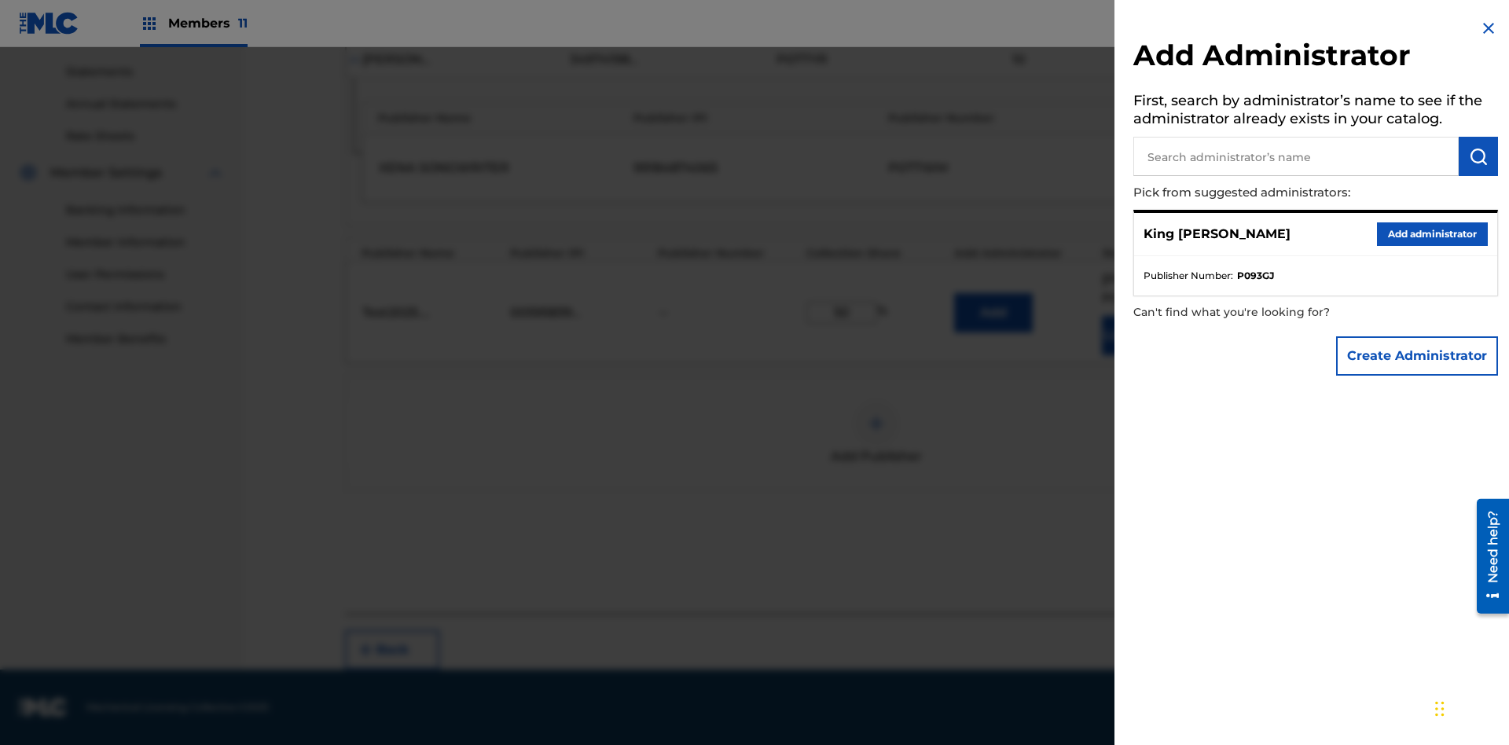
click at [1296, 156] on input "text" at bounding box center [1295, 156] width 325 height 39
type input "Test2025.08.28.05.56.19"
click at [1478, 156] on img "submit" at bounding box center [1477, 156] width 19 height 19
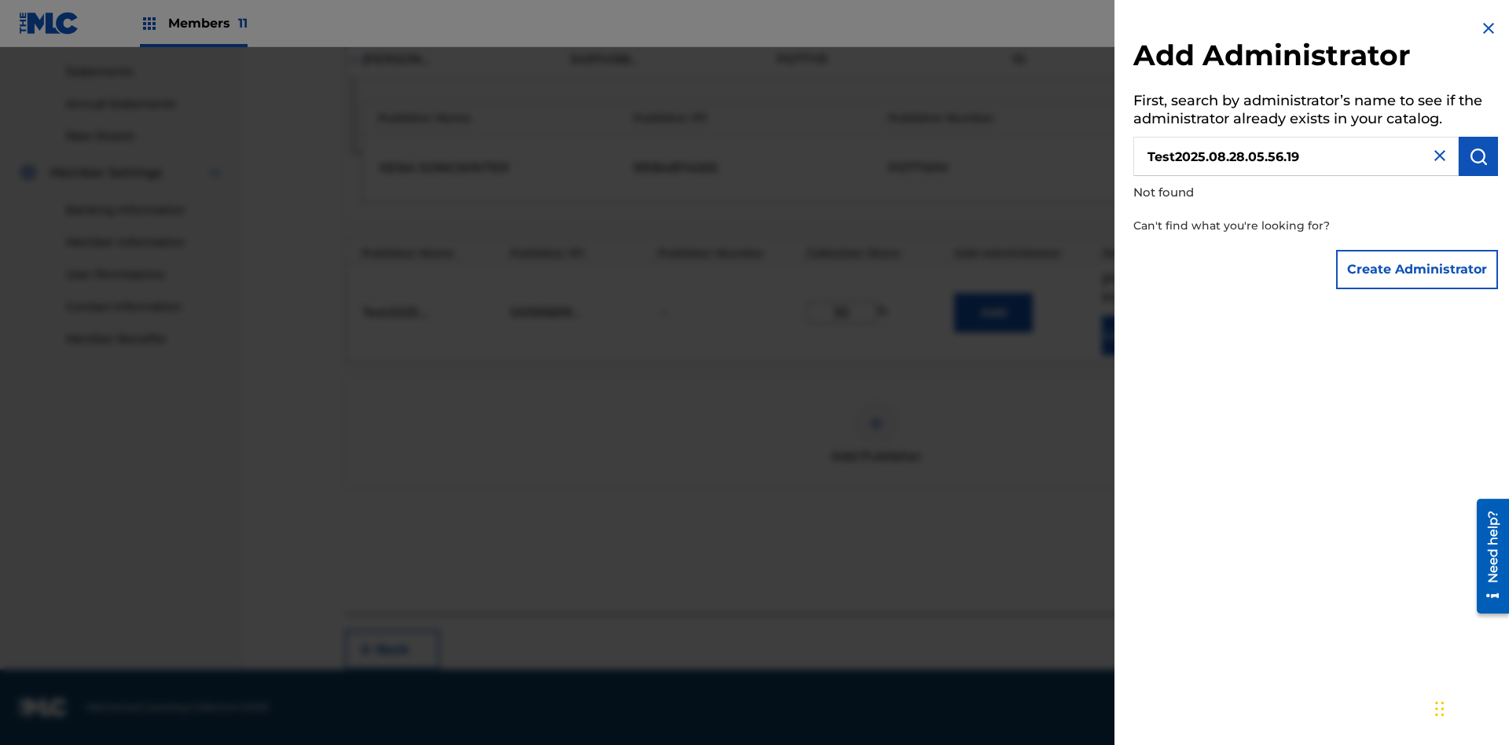
click at [1417, 269] on button "Create Administrator" at bounding box center [1417, 269] width 162 height 39
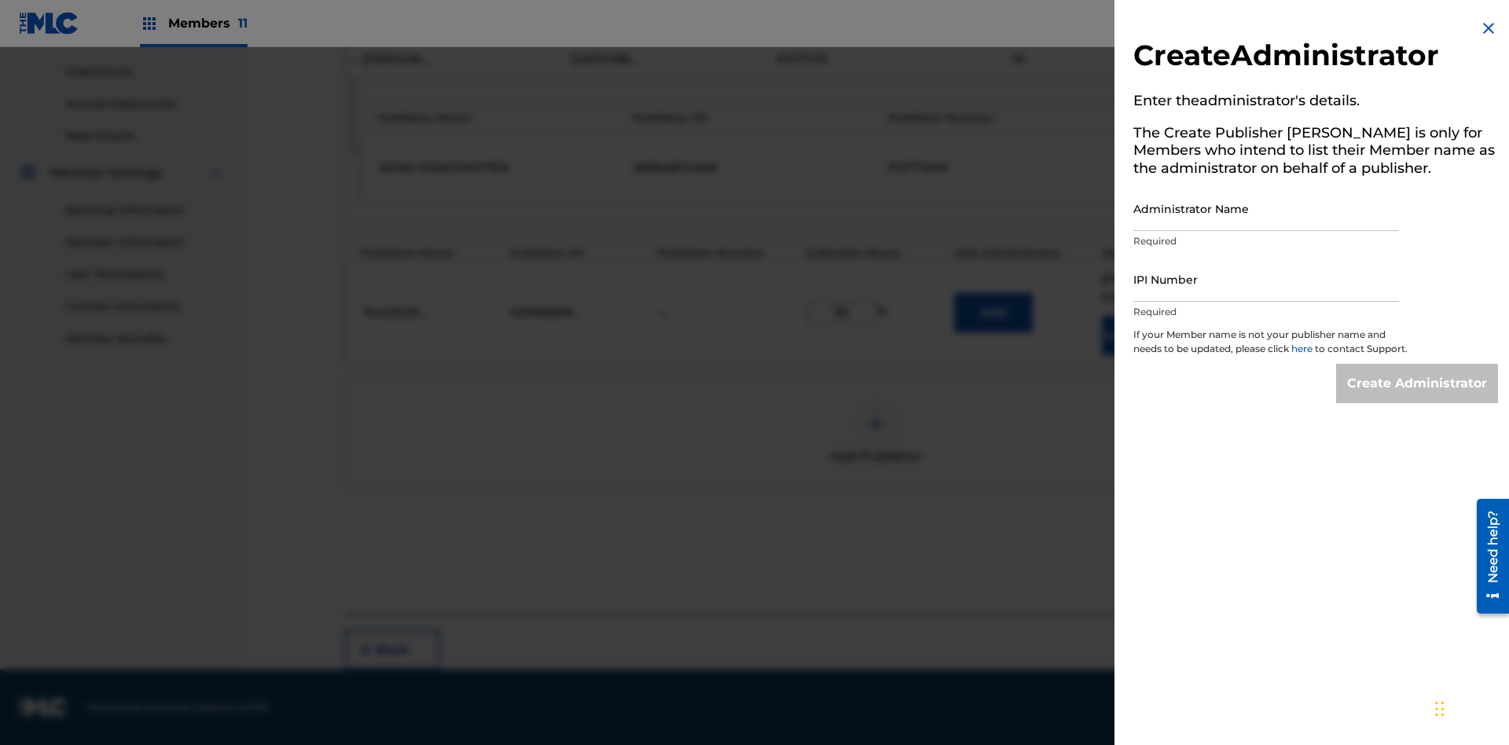
click at [1266, 208] on input "Administrator Name" at bounding box center [1266, 208] width 266 height 45
type input "Test2025.08.28.05.56.24"
click at [1266, 279] on input "IPI Number" at bounding box center [1266, 279] width 266 height 45
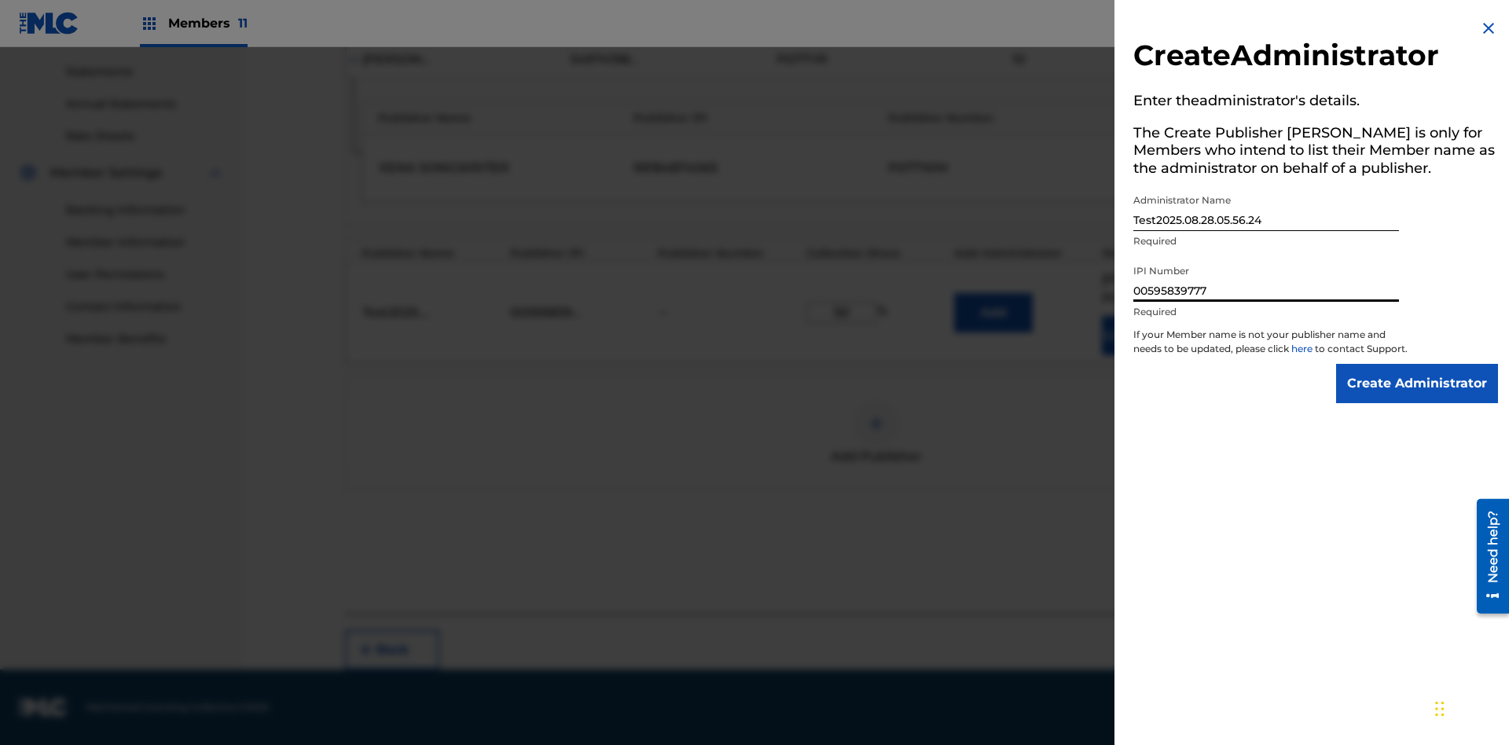
type input "00595839777"
click at [1417, 398] on input "Create Administrator" at bounding box center [1417, 383] width 162 height 39
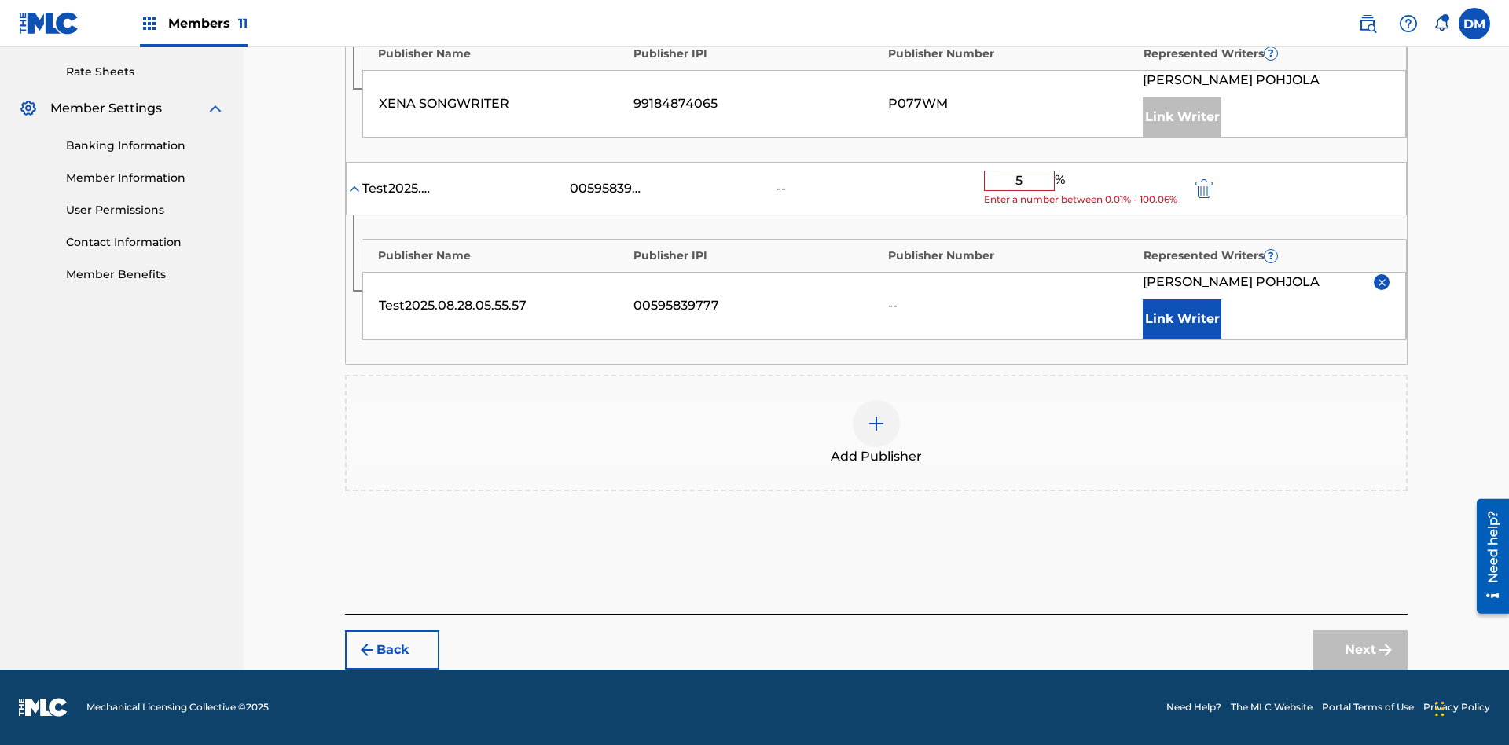
type input "50"
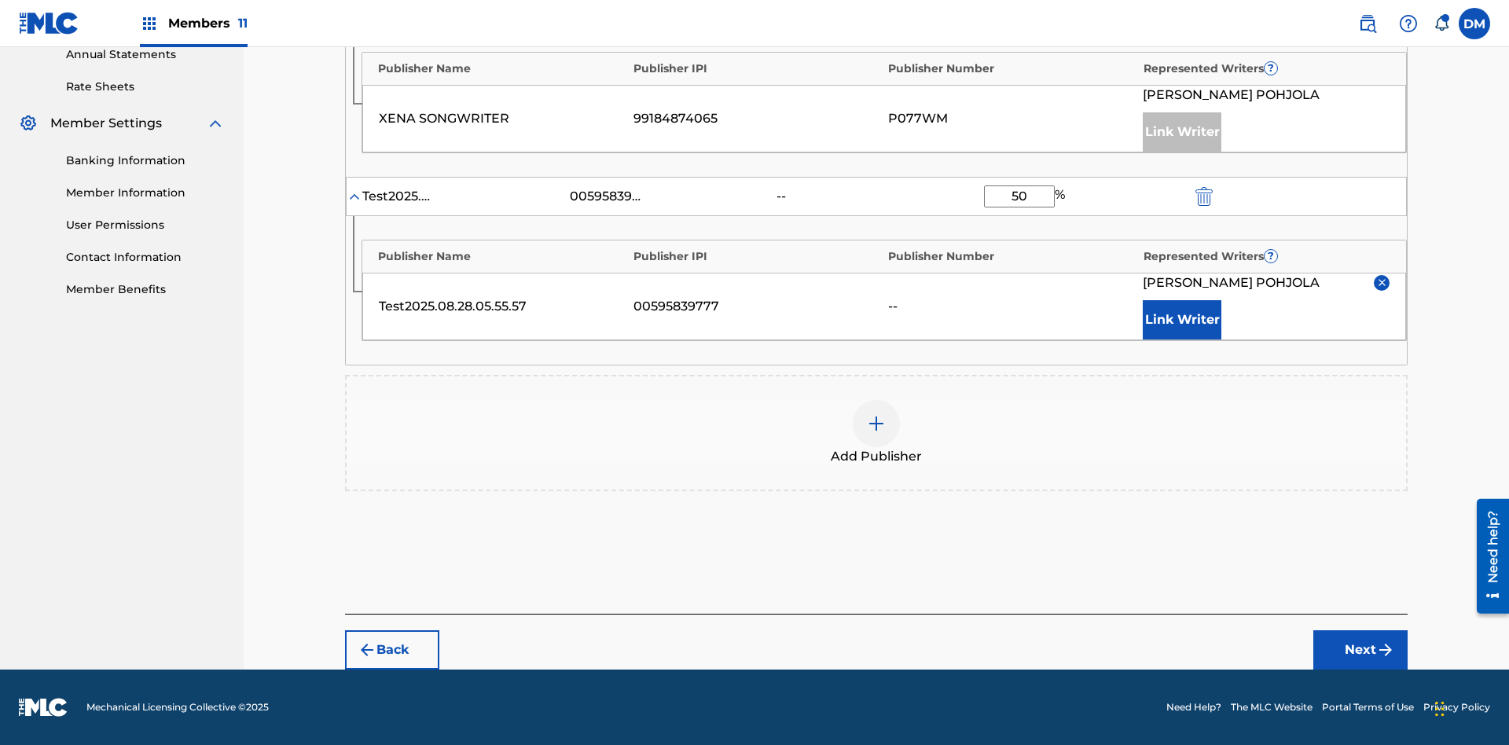
click at [1360, 650] on button "Next" at bounding box center [1360, 649] width 94 height 39
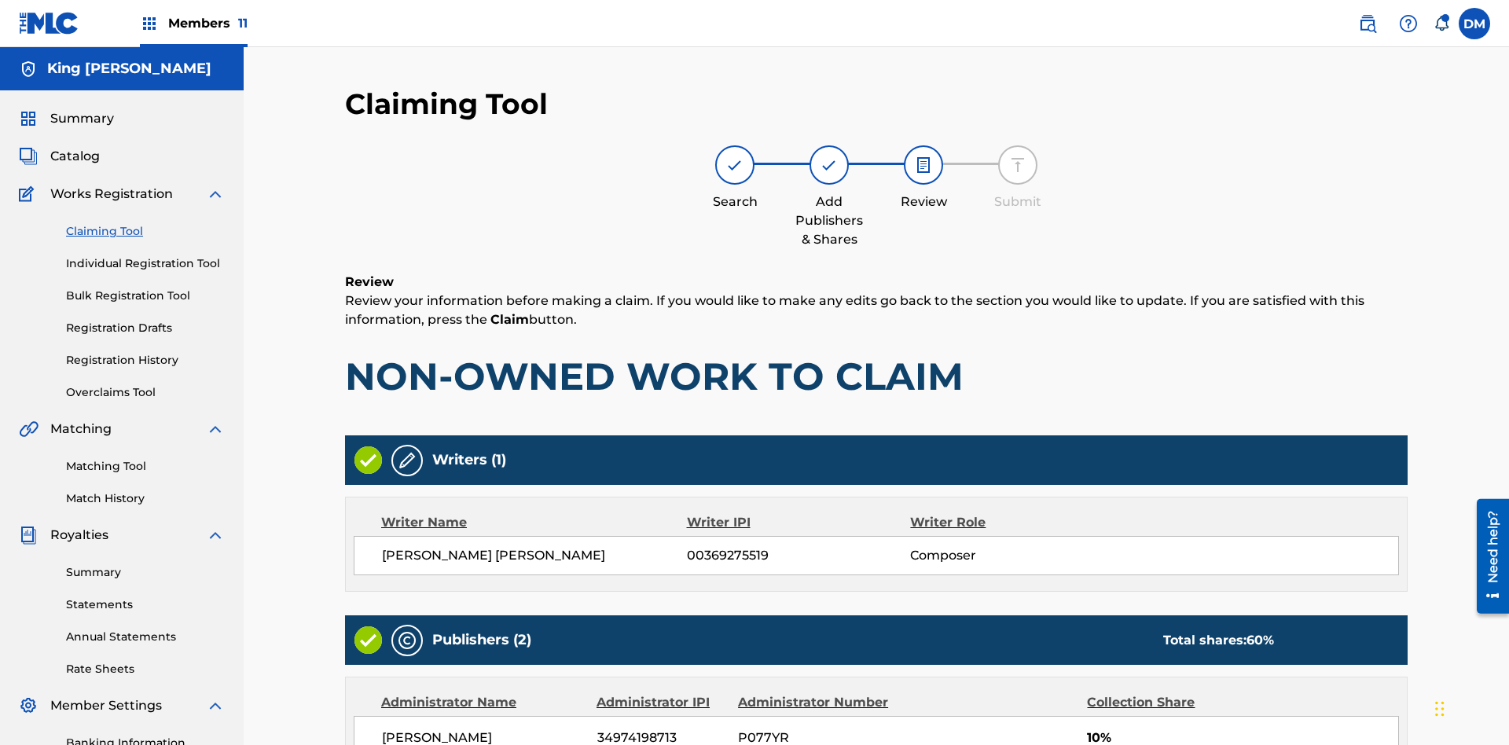
scroll to position [469, 0]
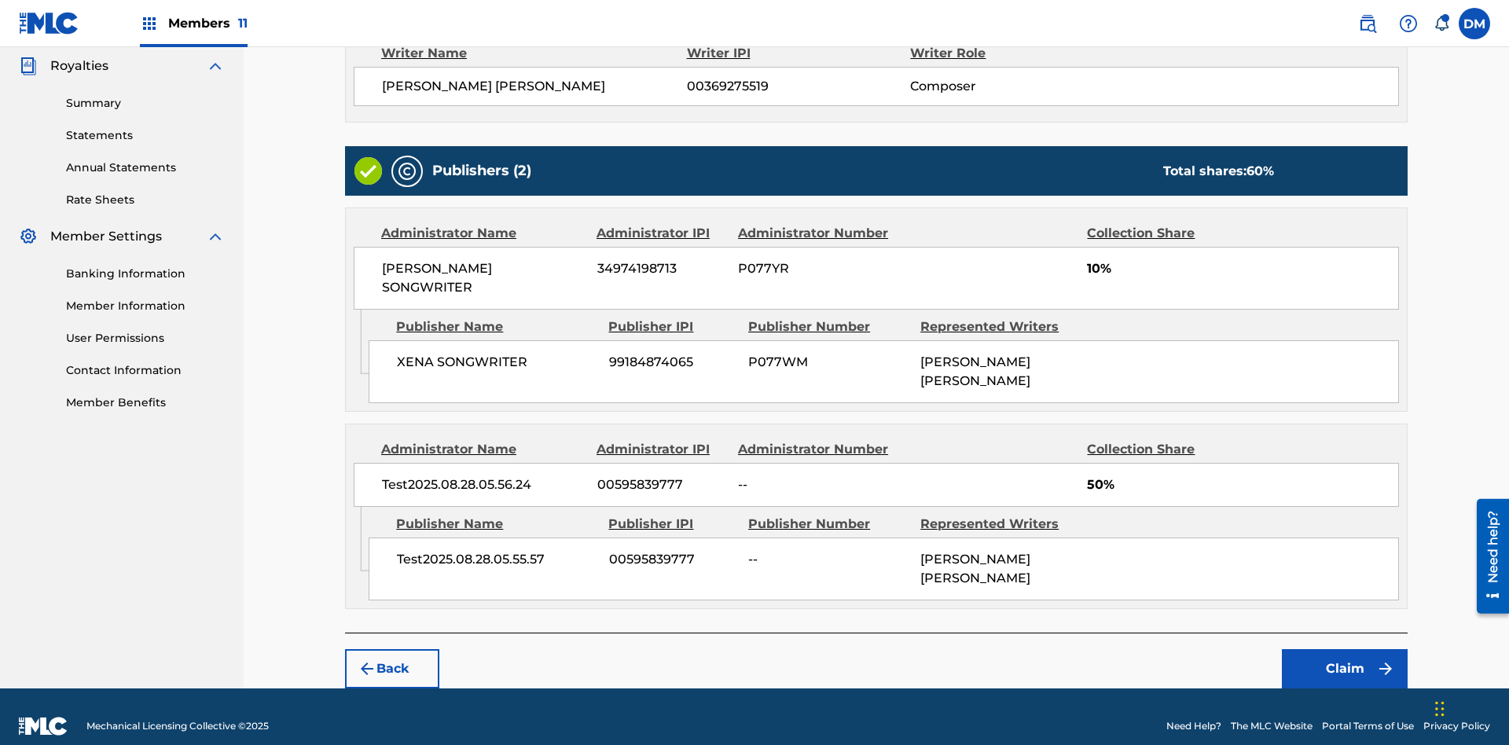
click at [1344, 650] on button "Claim" at bounding box center [1344, 668] width 126 height 39
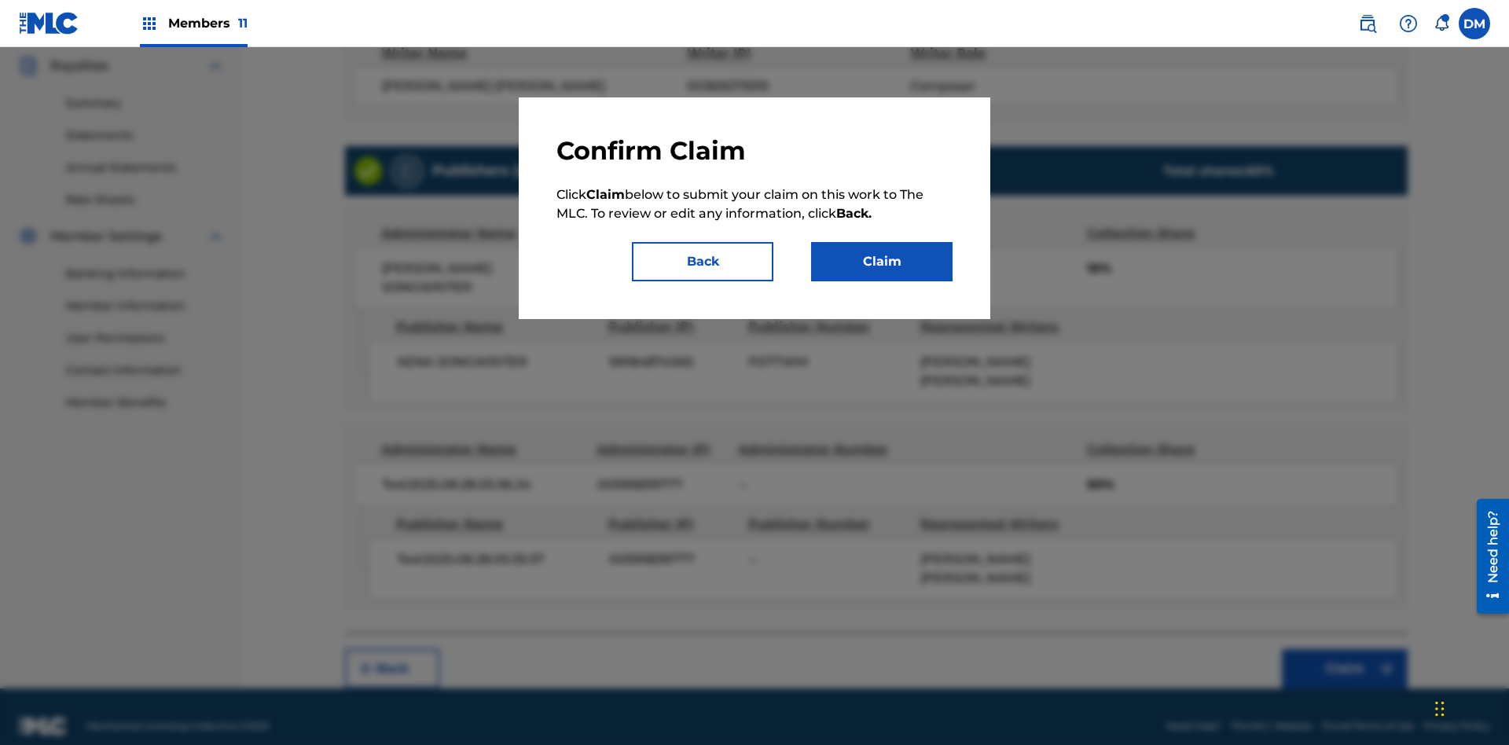
click at [882, 262] on button "Claim" at bounding box center [881, 261] width 141 height 39
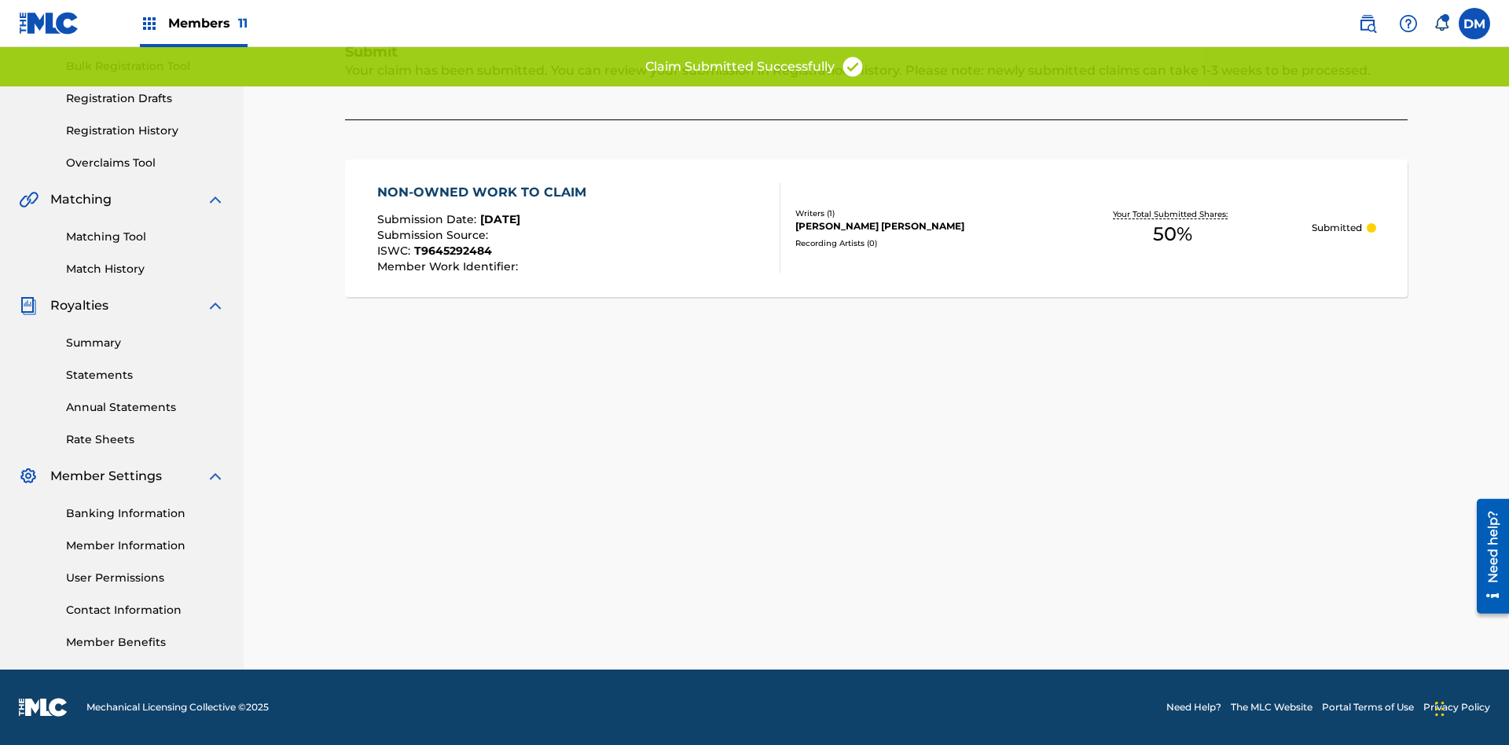
scroll to position [229, 0]
click at [145, 130] on link "Registration History" at bounding box center [145, 131] width 159 height 16
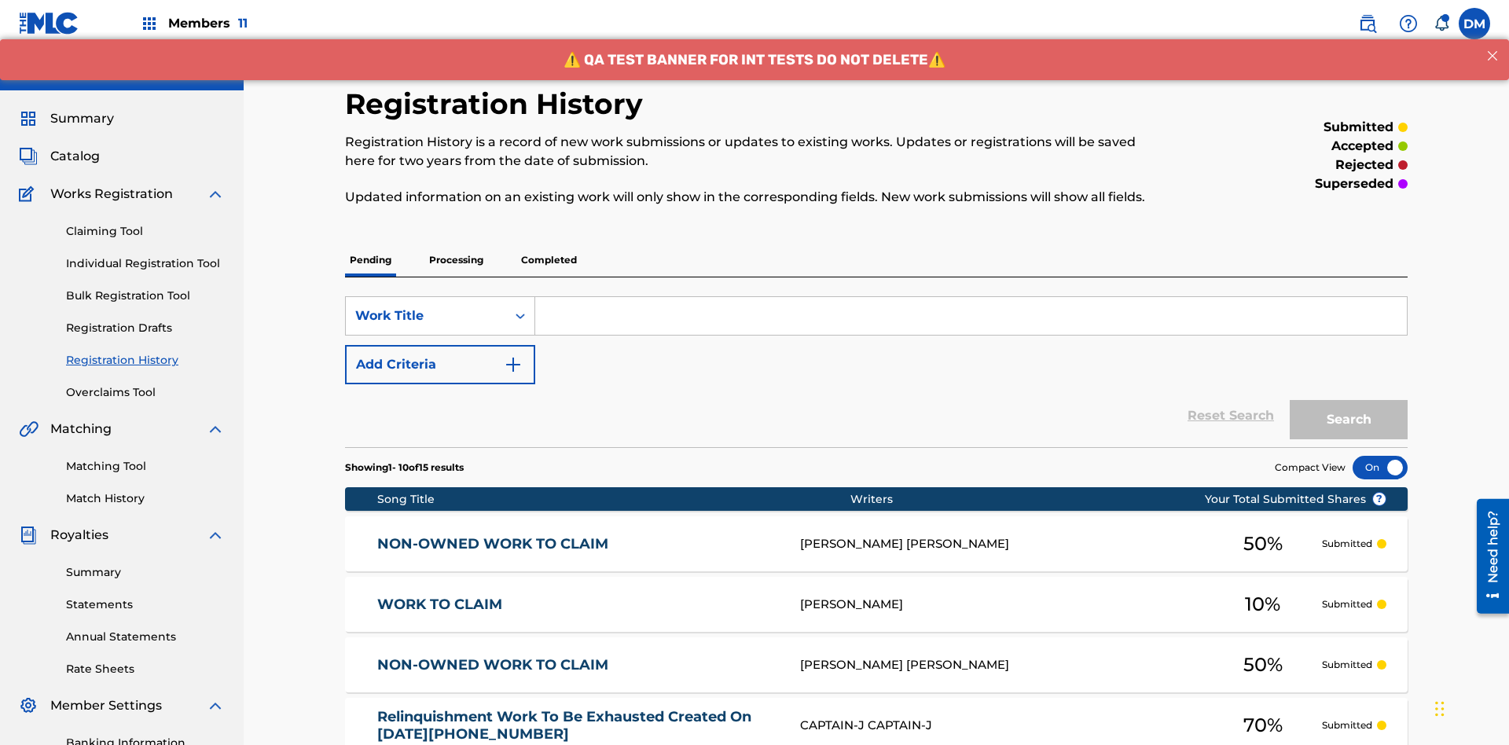
scroll to position [203, 0]
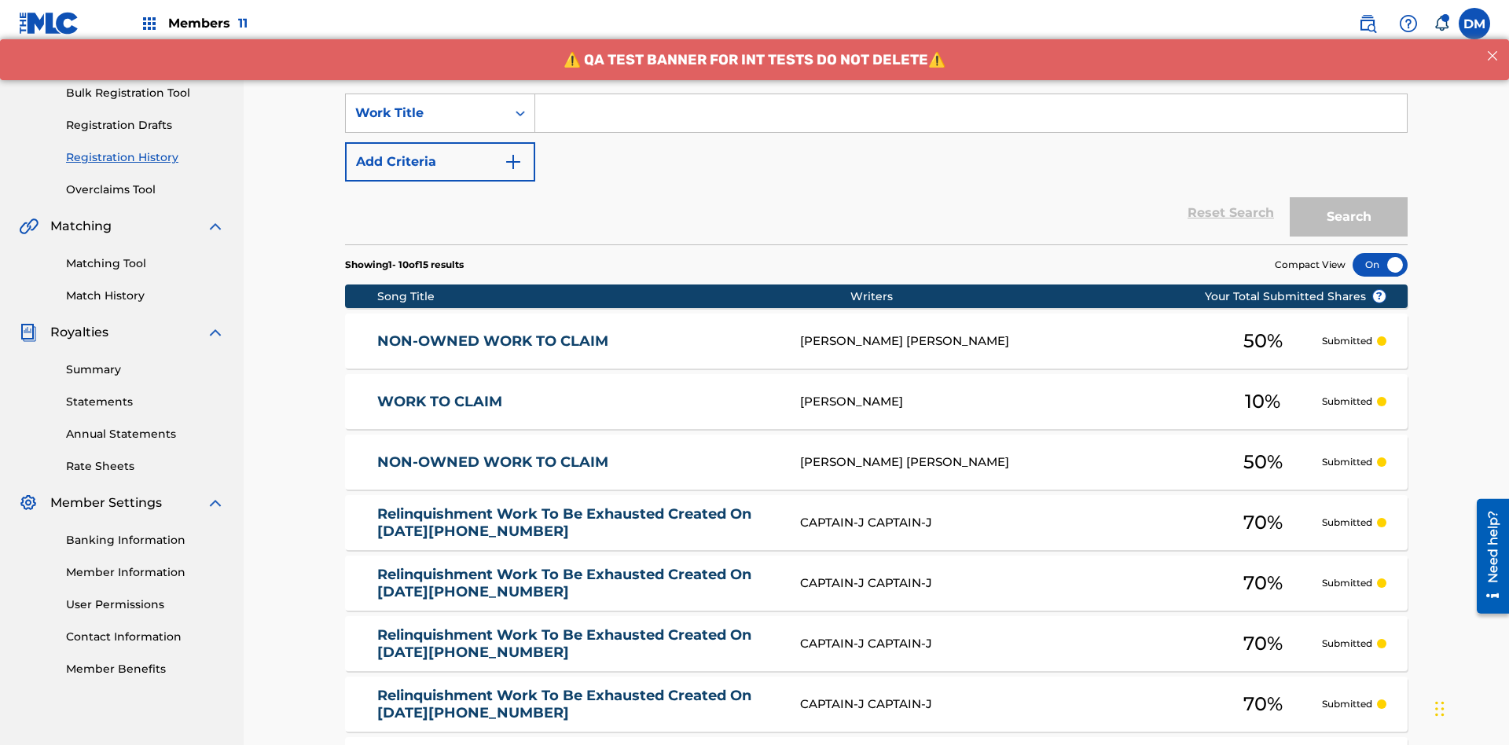
click at [970, 113] on input "Search Form" at bounding box center [970, 113] width 871 height 38
type input "NON-OWNED WORK TO CLAIM"
click at [1348, 197] on button "Search" at bounding box center [1348, 216] width 118 height 39
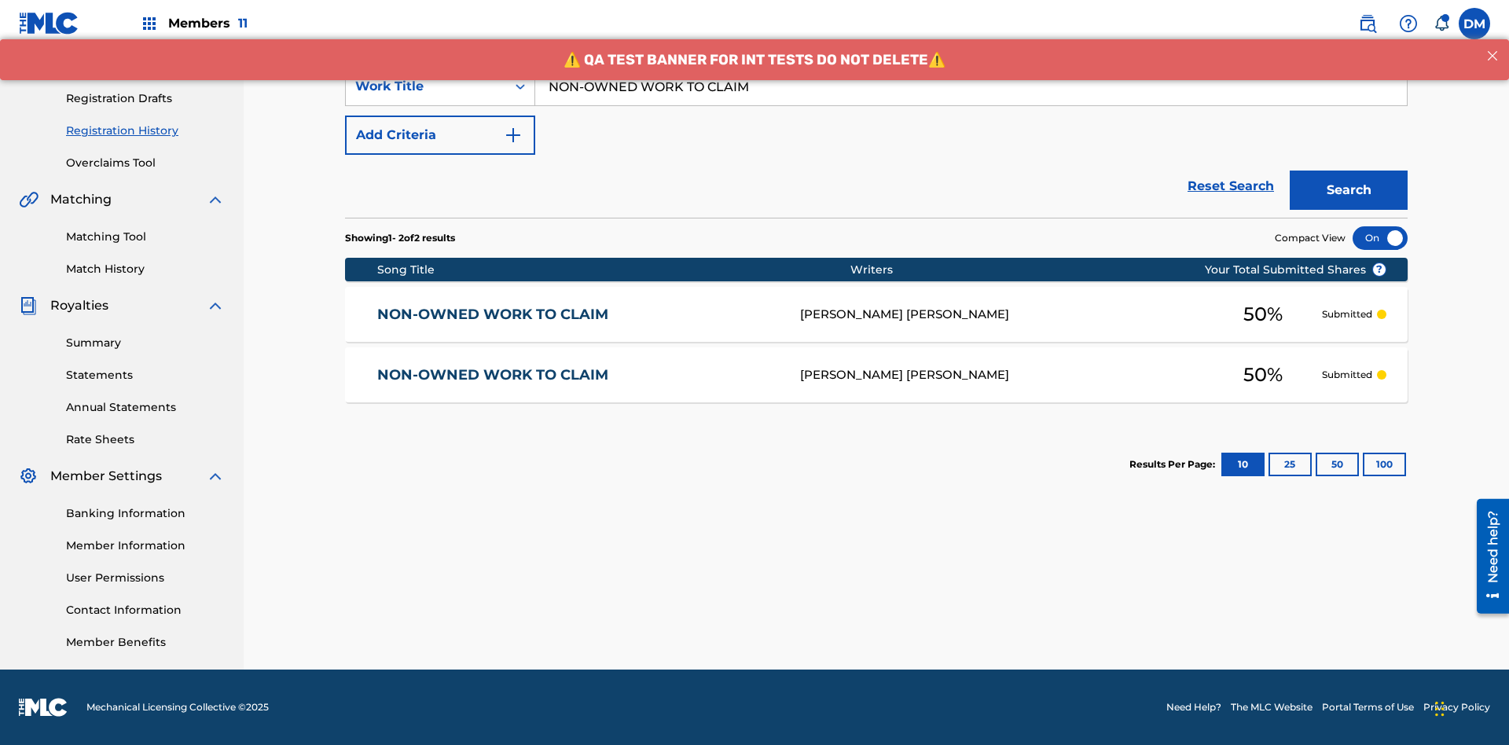
click at [1380, 238] on div at bounding box center [1379, 238] width 55 height 24
click at [876, 314] on div "[PERSON_NAME] [PERSON_NAME]" at bounding box center [1002, 315] width 404 height 18
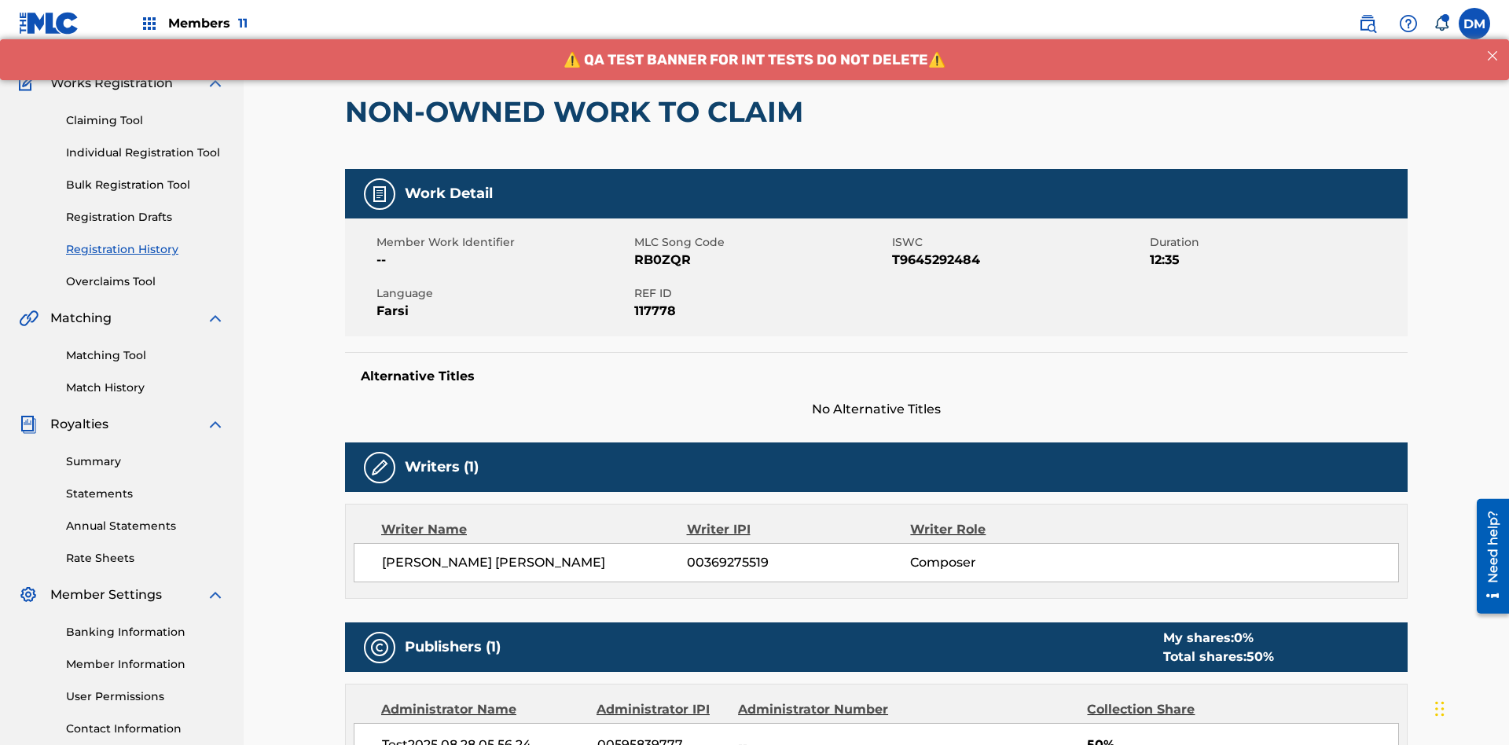
scroll to position [497, 0]
